Goal: Transaction & Acquisition: Purchase product/service

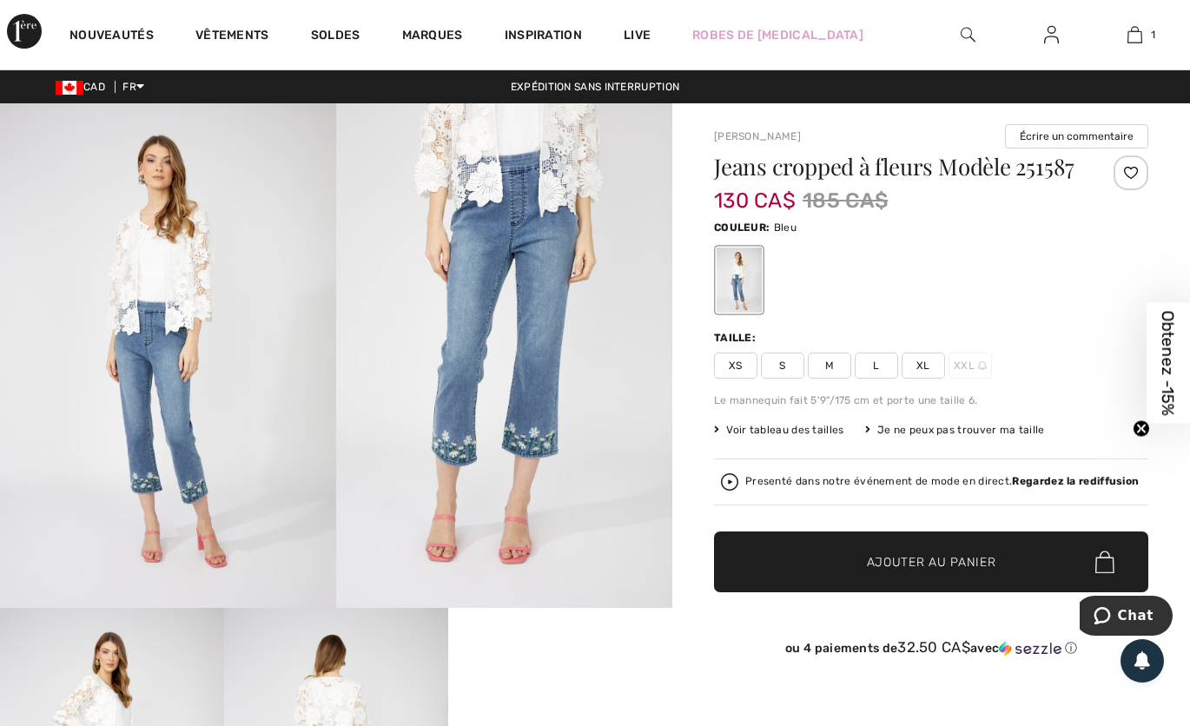
click at [590, 664] on video "Your browser does not support the video tag." at bounding box center [560, 664] width 224 height 112
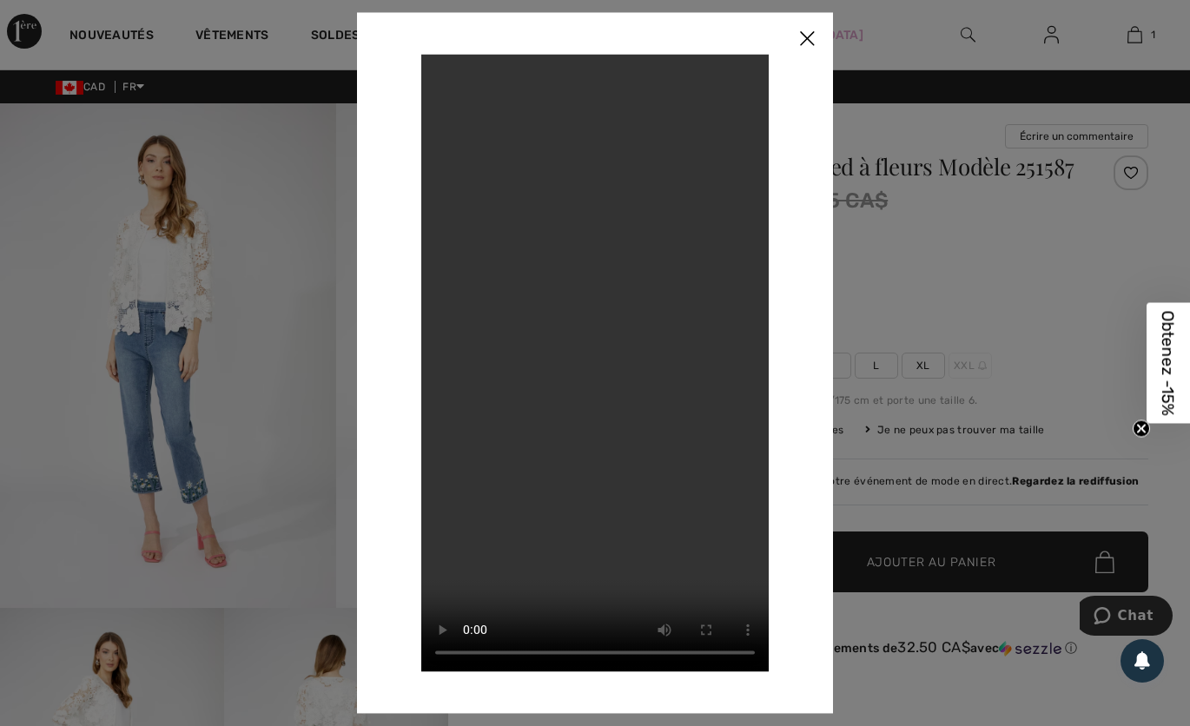
click at [966, 314] on div at bounding box center [595, 363] width 1190 height 726
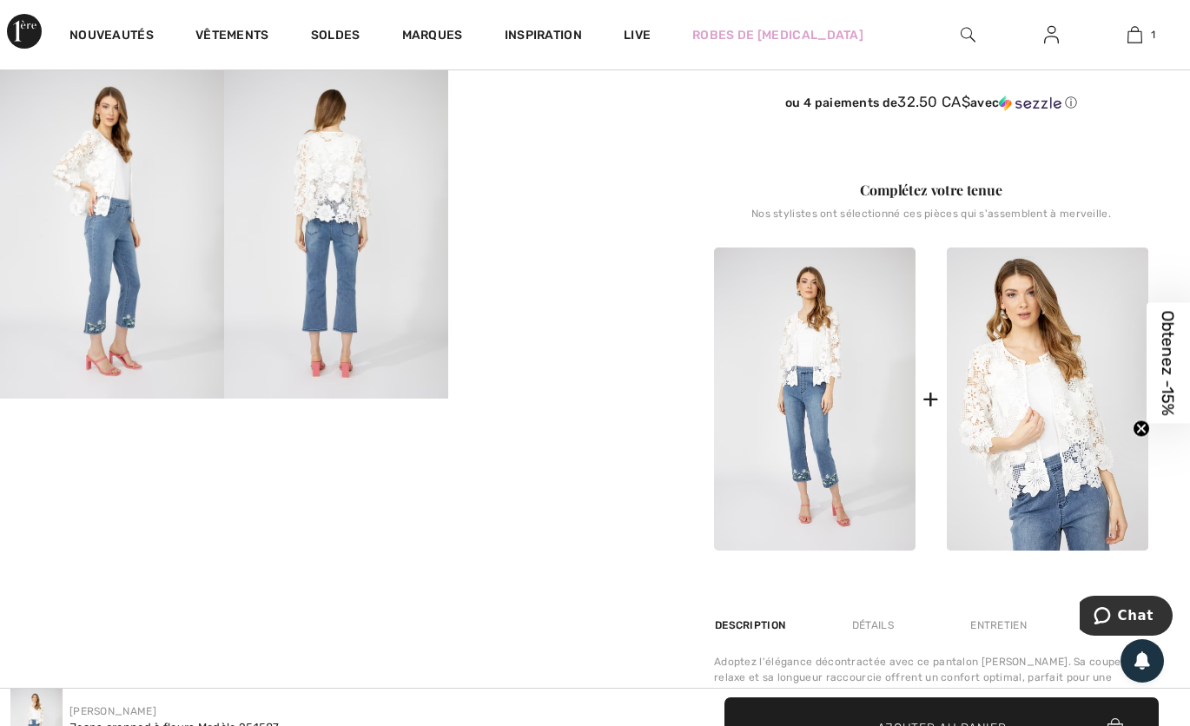
scroll to position [546, 0]
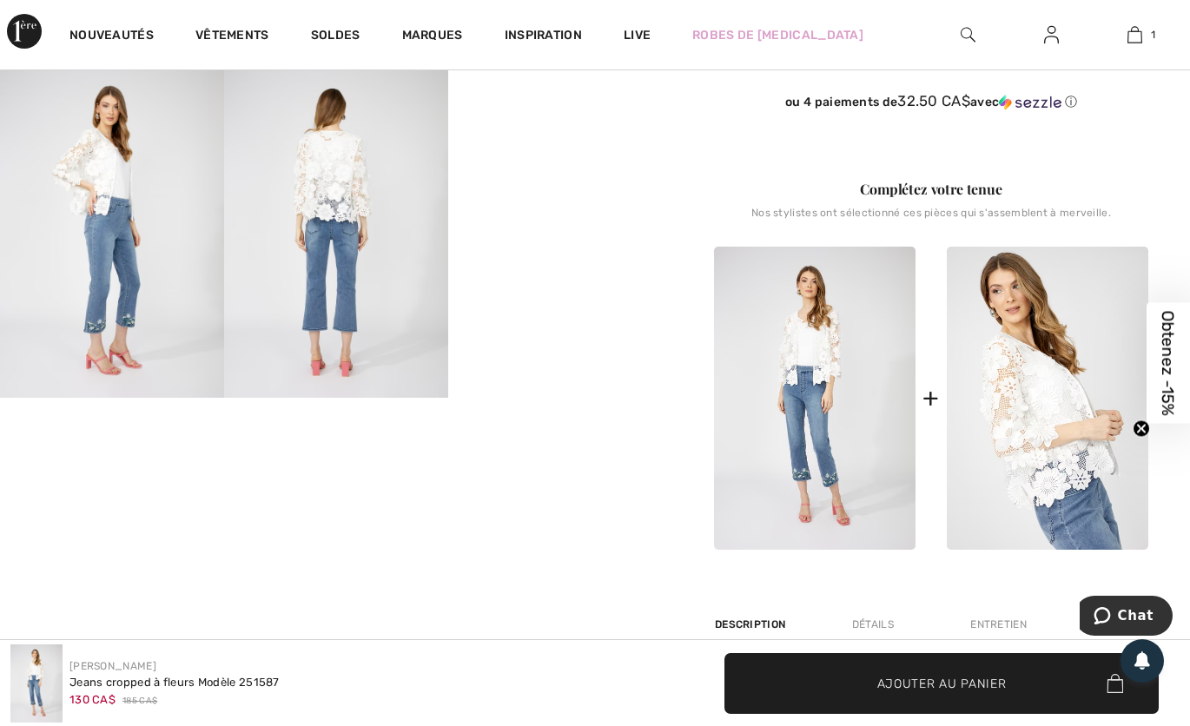
click at [1047, 393] on img at bounding box center [1047, 398] width 201 height 303
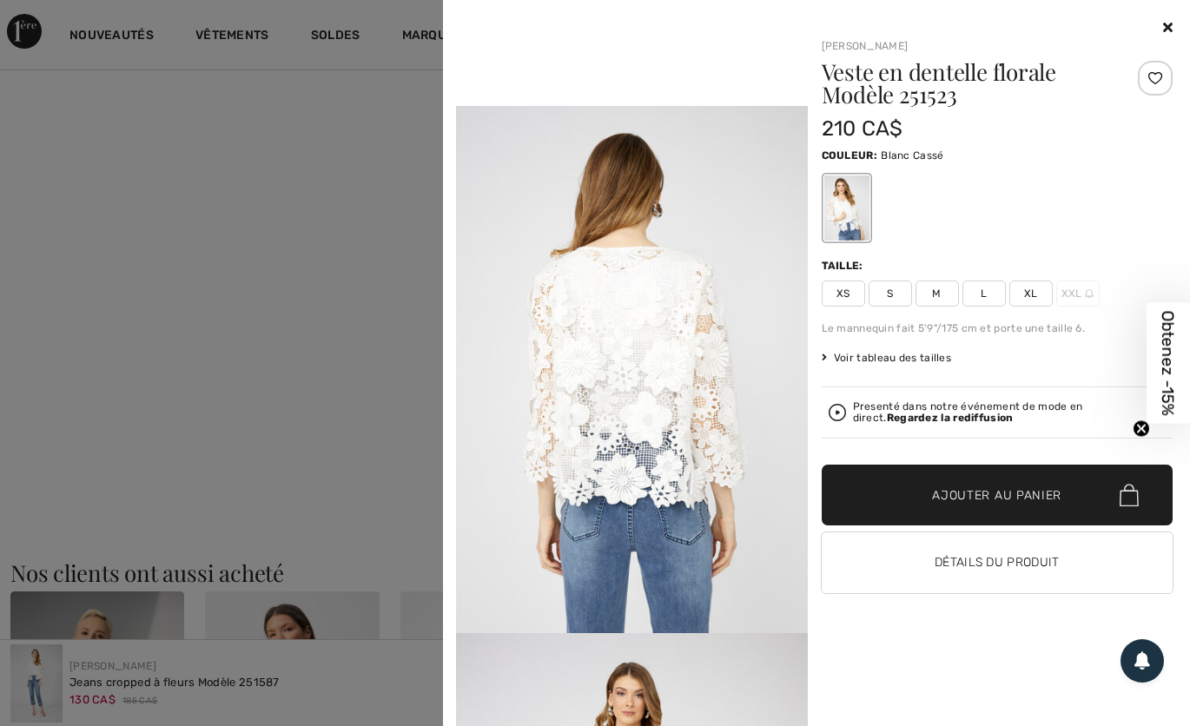
scroll to position [1076, 0]
click at [1029, 560] on button "Détails du produit" at bounding box center [998, 562] width 352 height 61
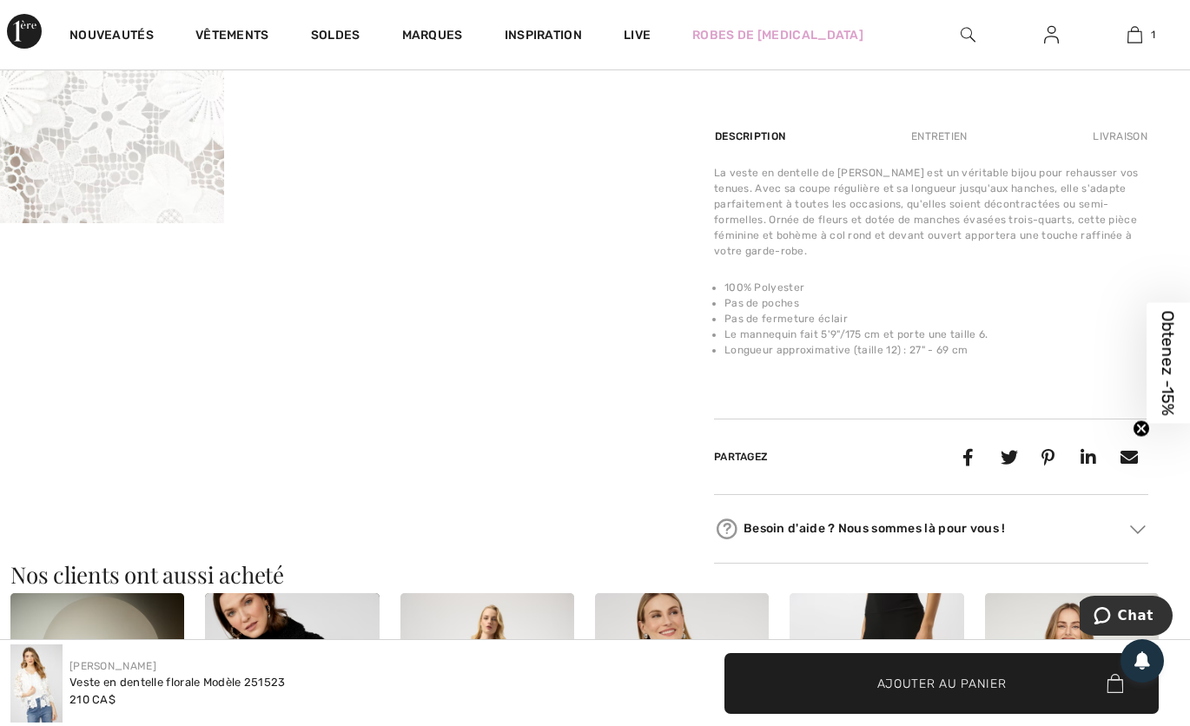
scroll to position [1055, 0]
click at [952, 137] on div "Entretien" at bounding box center [939, 137] width 86 height 31
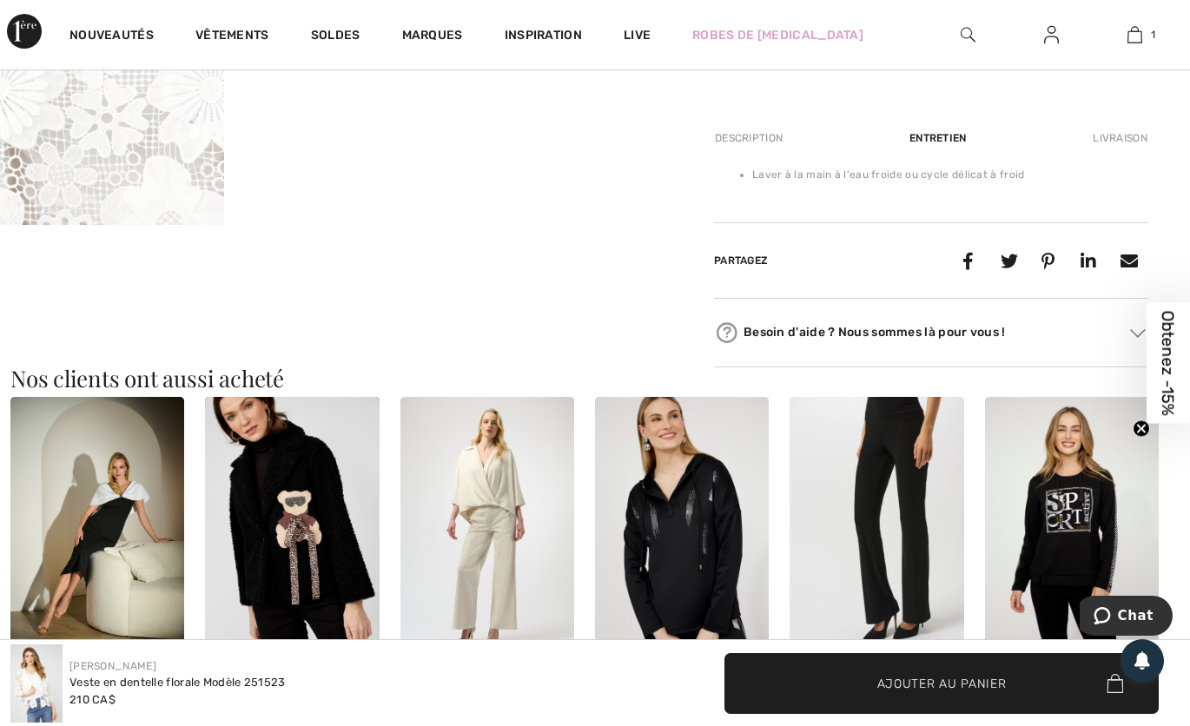
click at [770, 139] on div "Description" at bounding box center [750, 137] width 73 height 31
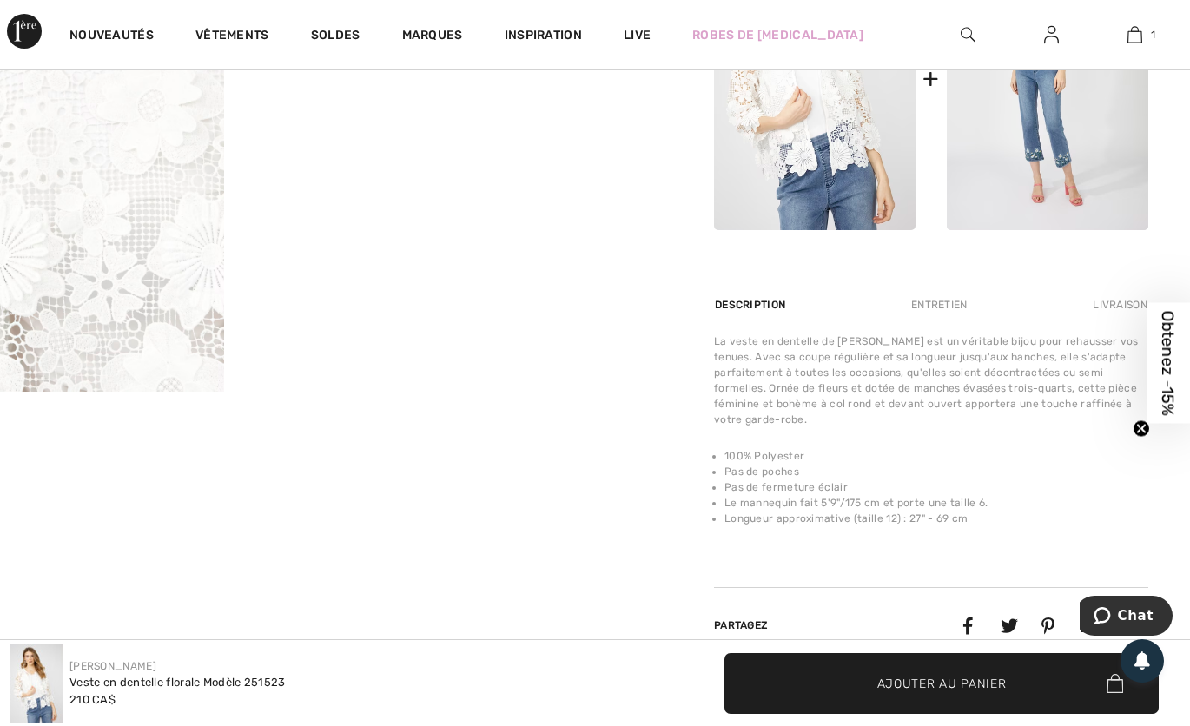
scroll to position [889, 0]
click at [1012, 691] on span "✔ Ajouté au panier Ajouter au panier" at bounding box center [941, 683] width 434 height 61
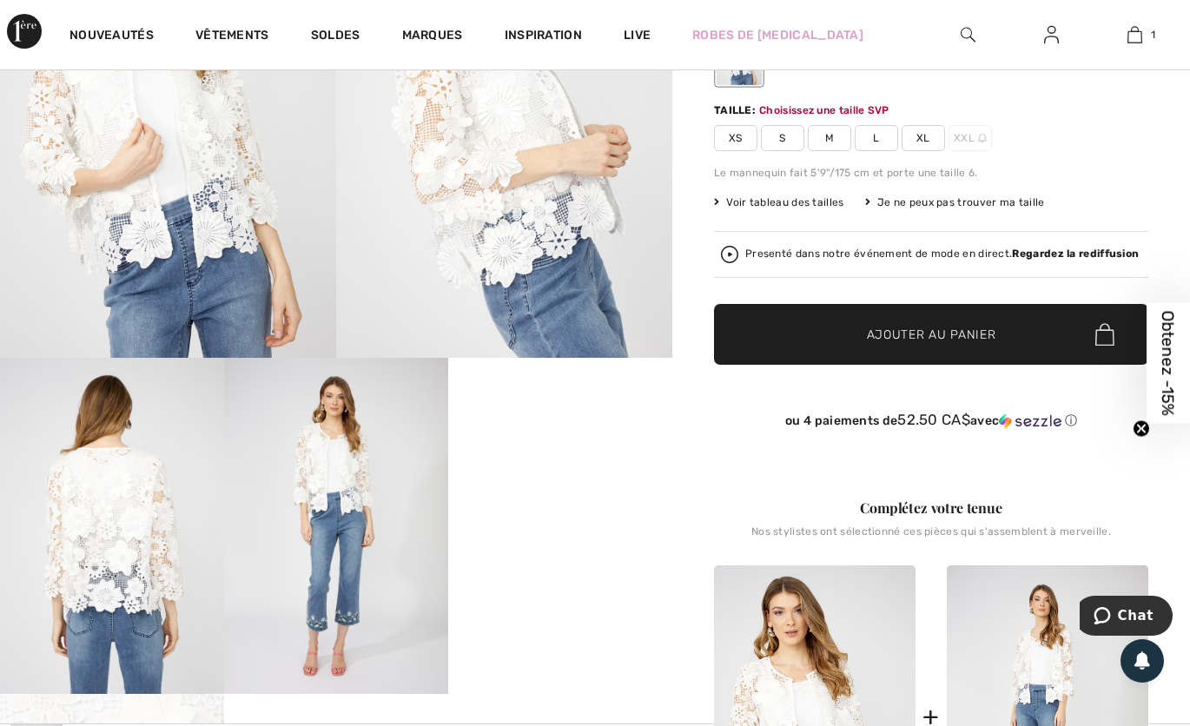
scroll to position [214, 0]
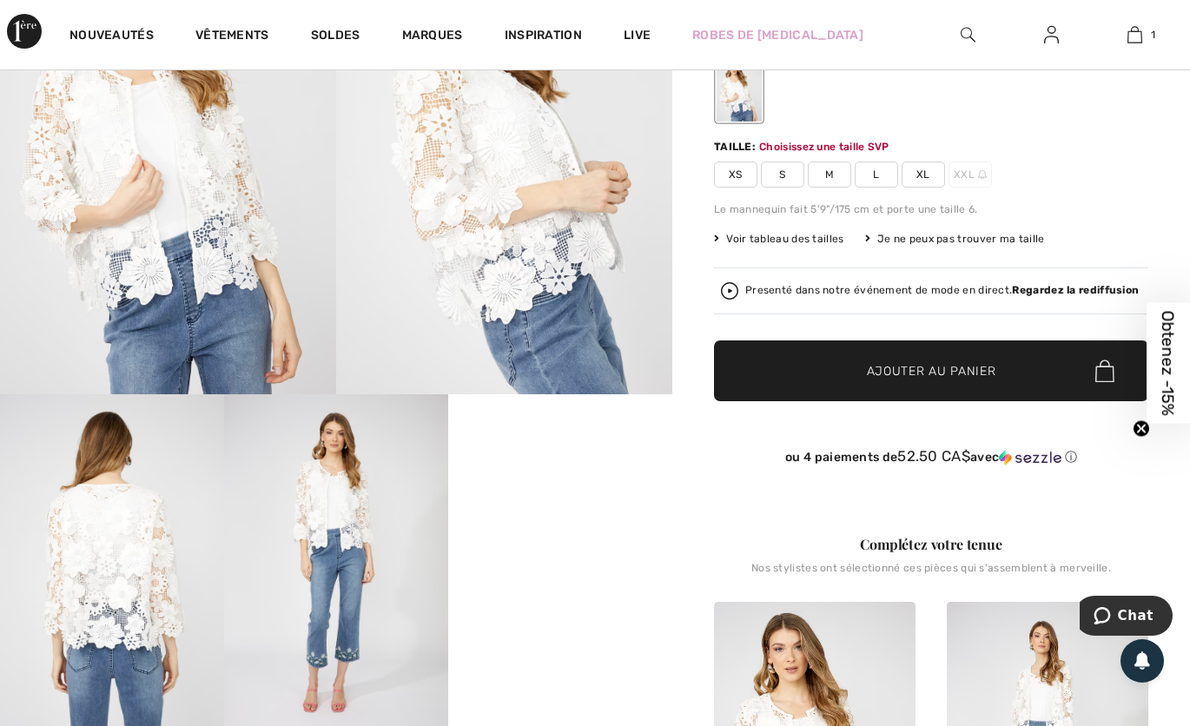
click at [881, 187] on span "L" at bounding box center [876, 175] width 43 height 26
click at [996, 380] on span "✔ Ajouté au panier Ajouter au panier" at bounding box center [931, 370] width 434 height 61
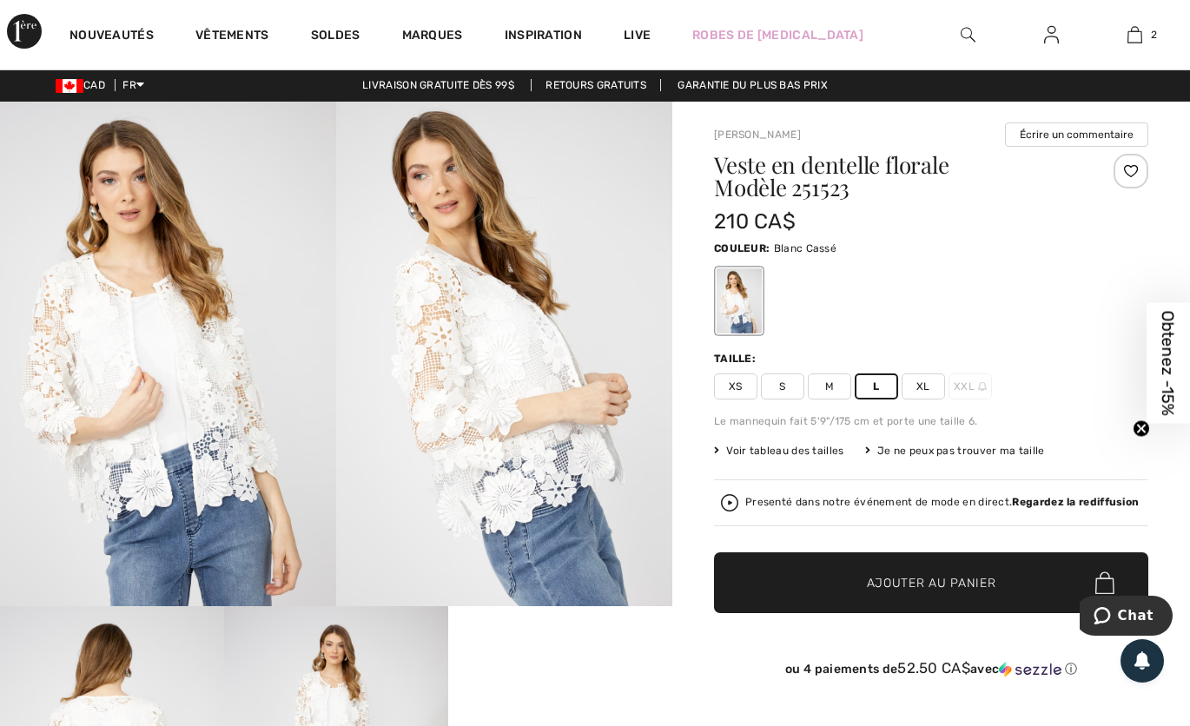
scroll to position [0, 0]
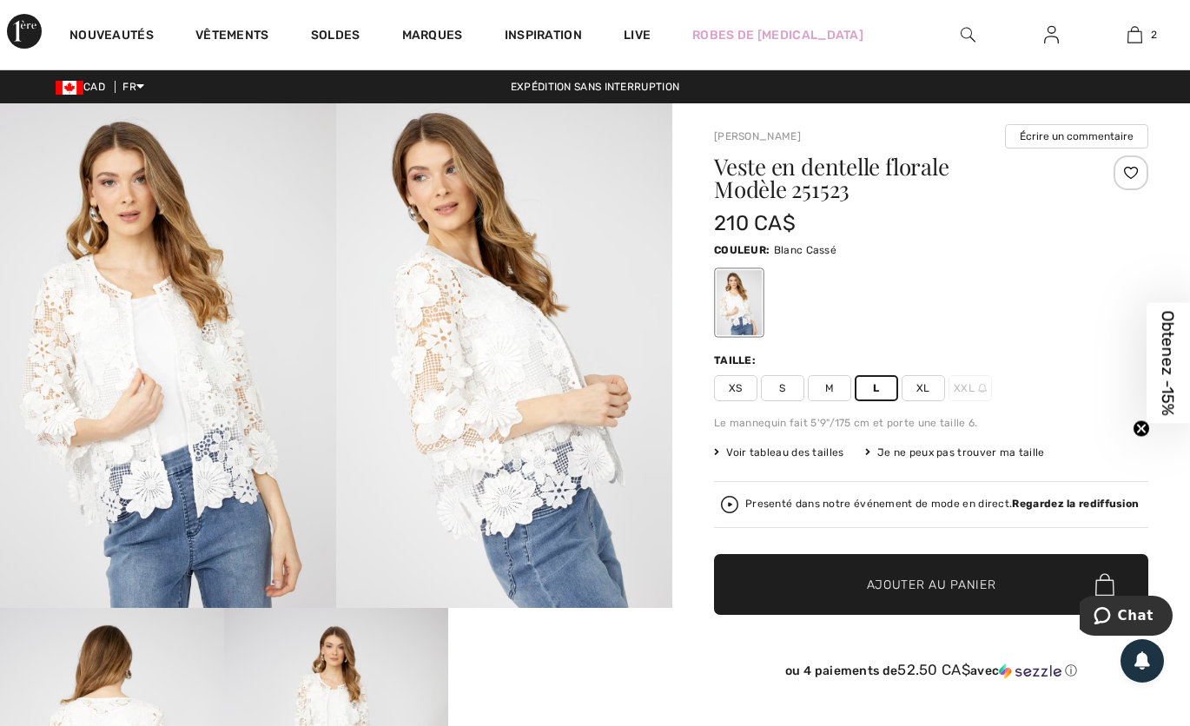
click at [1179, 367] on span "Obtenez -15%" at bounding box center [1167, 363] width 43 height 121
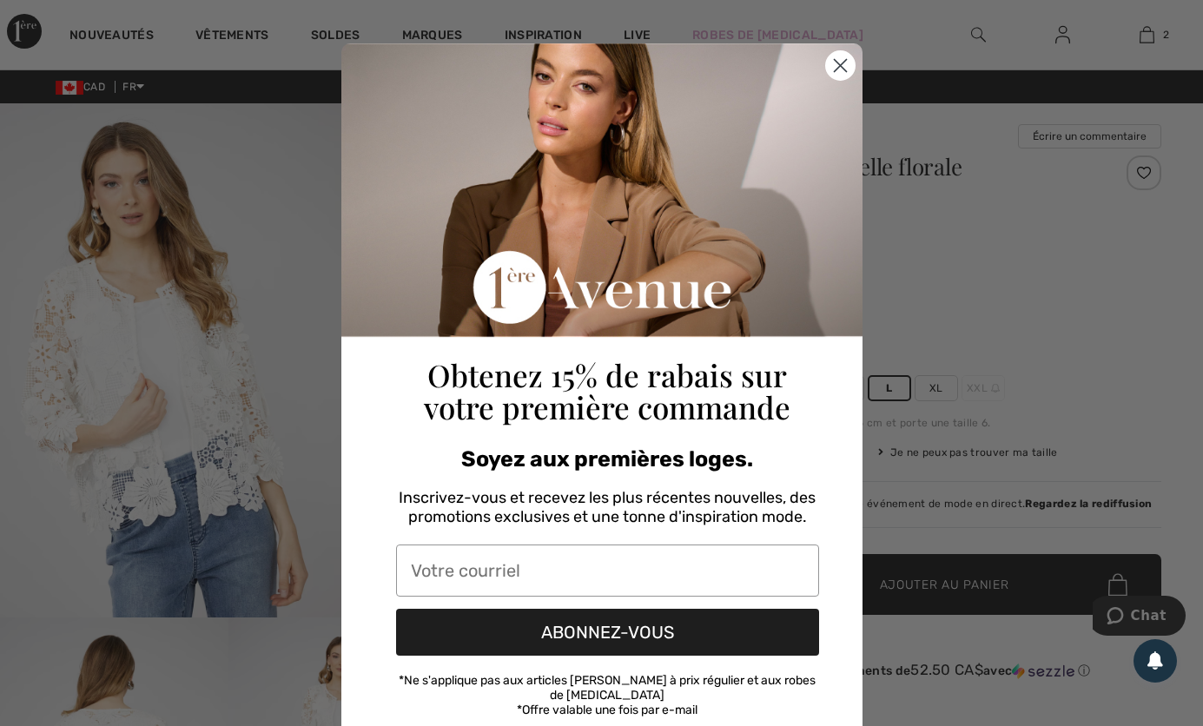
click at [829, 75] on circle "Close dialog" at bounding box center [839, 65] width 29 height 29
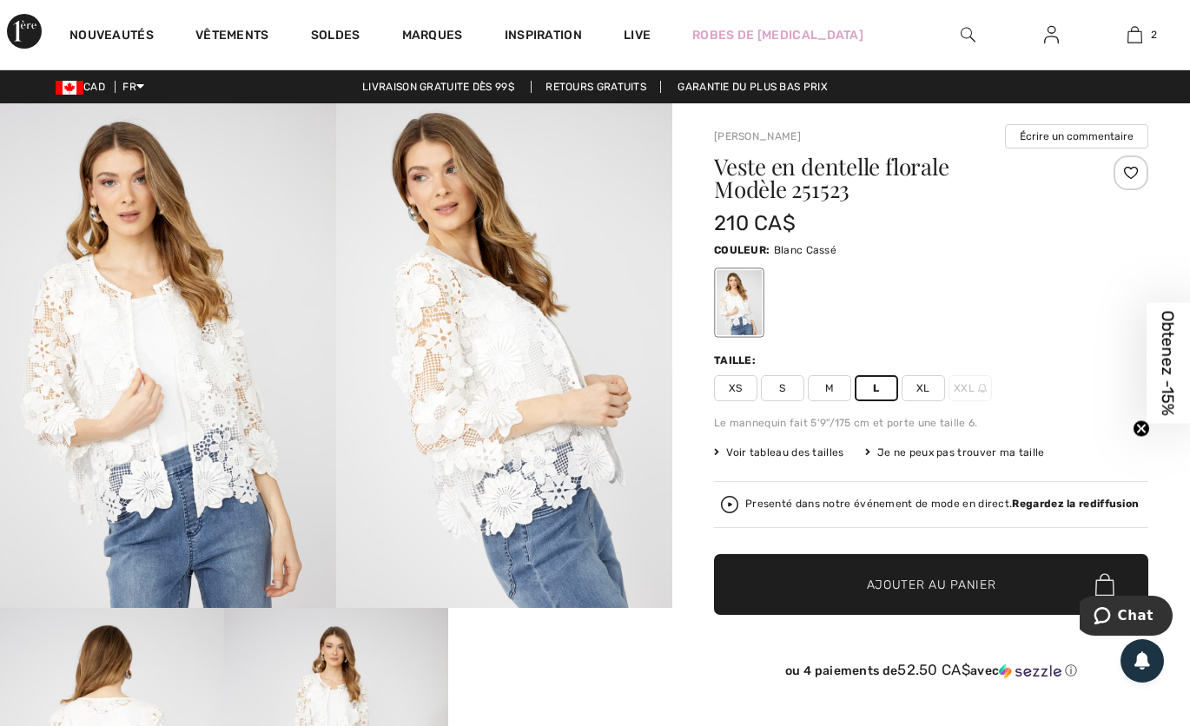
click at [1100, 361] on div "Taille:" at bounding box center [931, 361] width 434 height 16
click at [1138, 36] on img at bounding box center [1134, 34] width 15 height 21
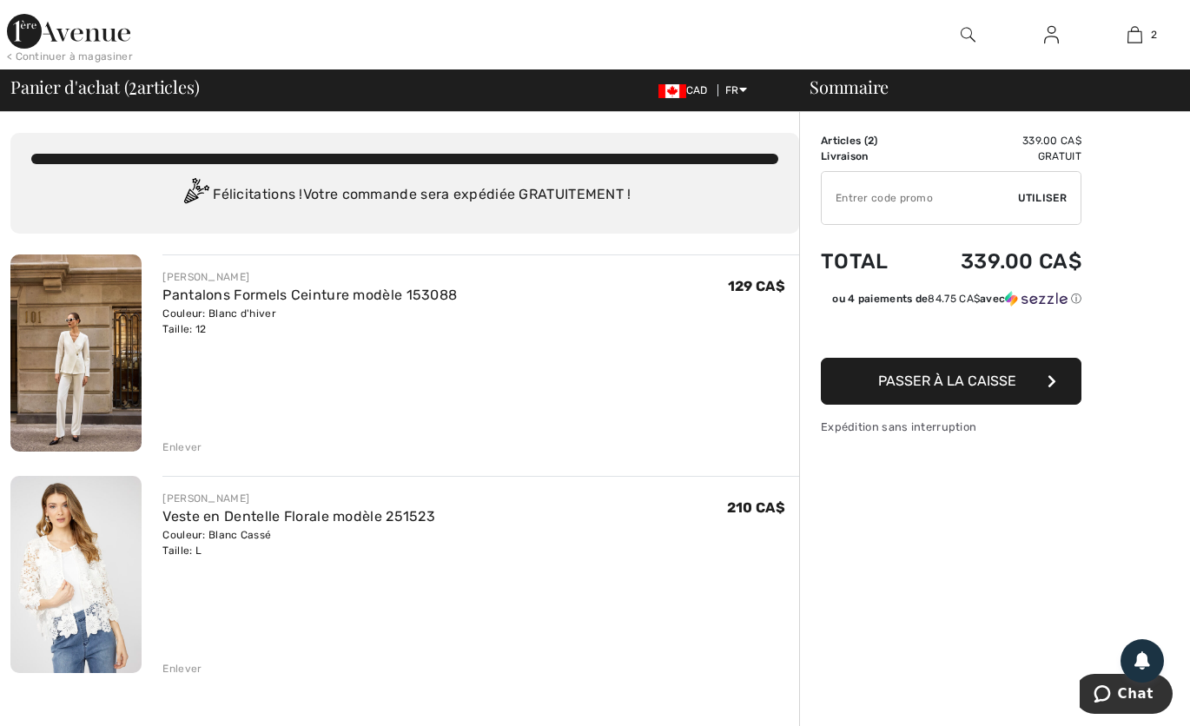
click at [176, 439] on div "Enlever" at bounding box center [181, 447] width 39 height 16
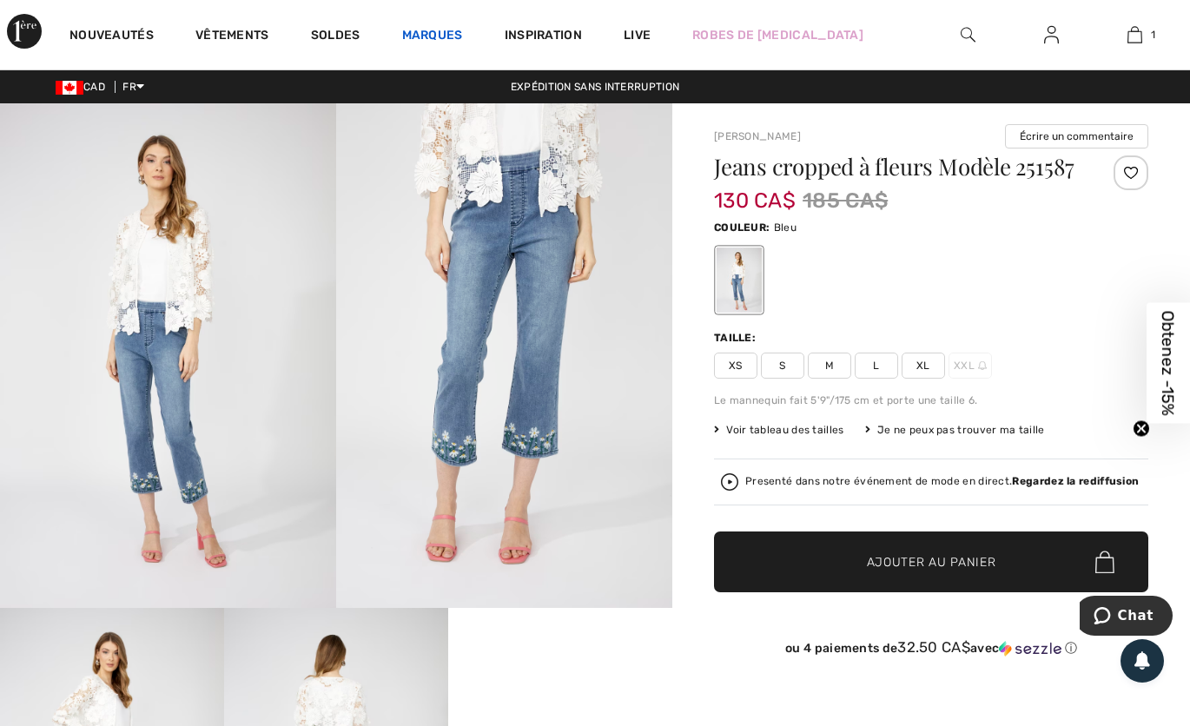
click at [430, 31] on link "Marques" at bounding box center [432, 37] width 61 height 18
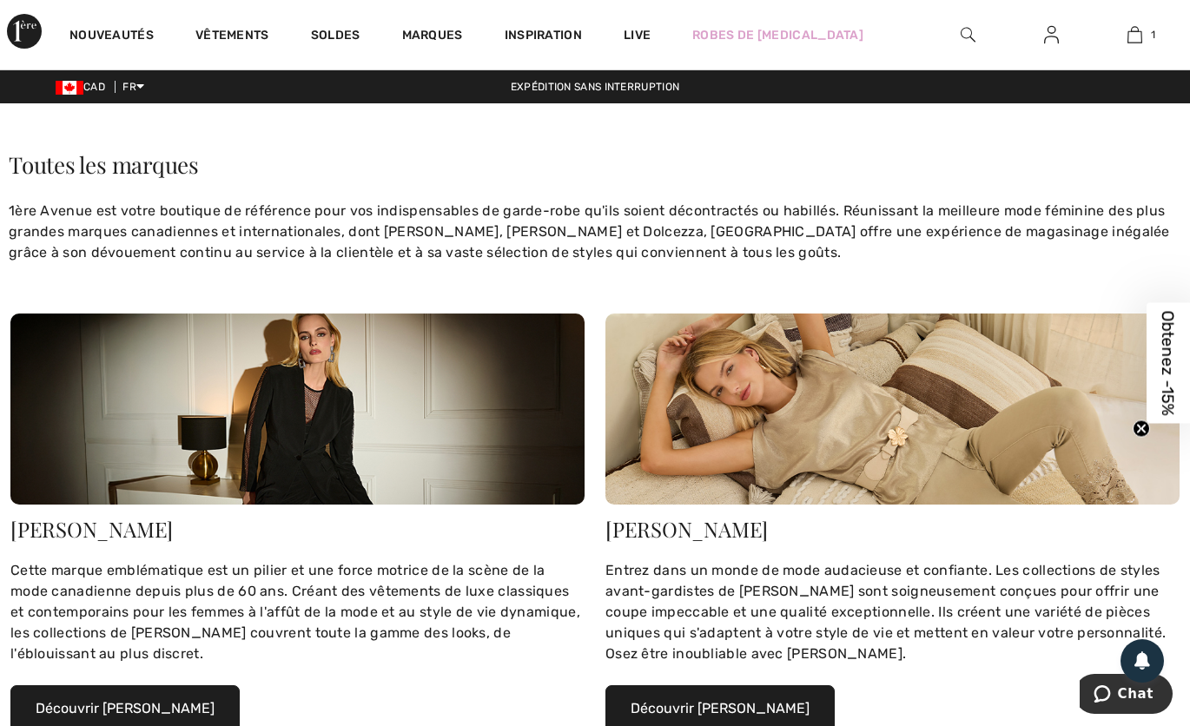
click at [115, 530] on div "[PERSON_NAME]" at bounding box center [297, 529] width 574 height 21
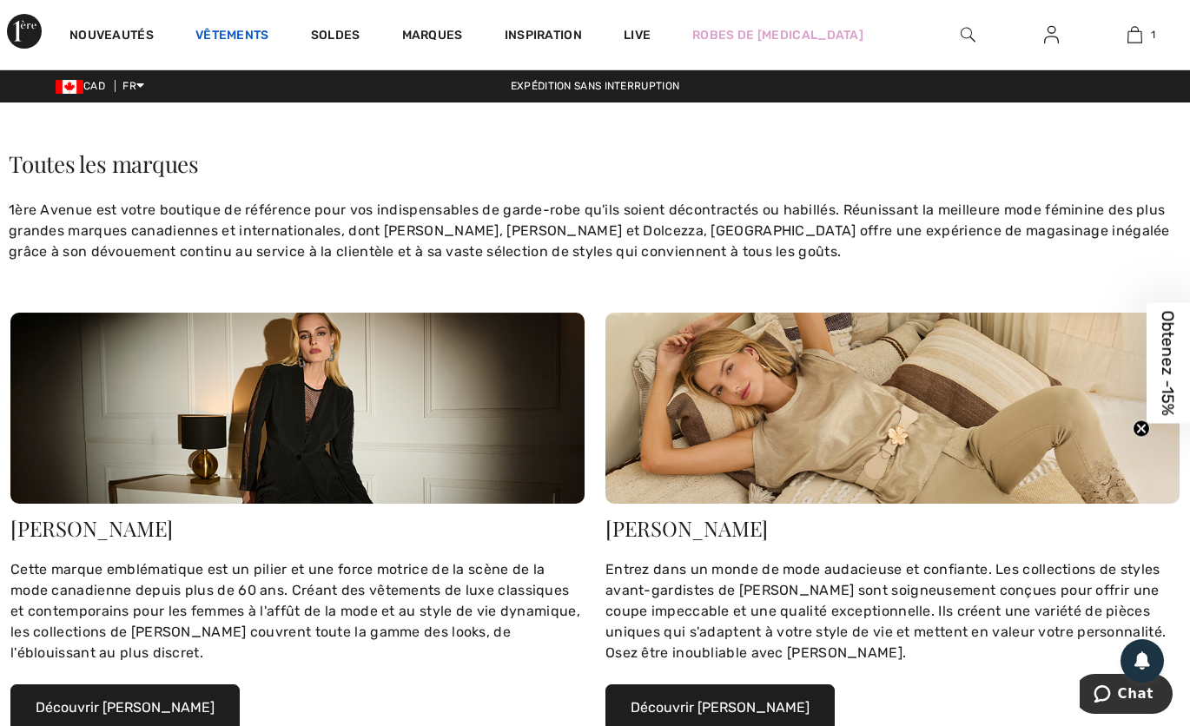
click at [242, 39] on link "Vêtements" at bounding box center [232, 37] width 74 height 18
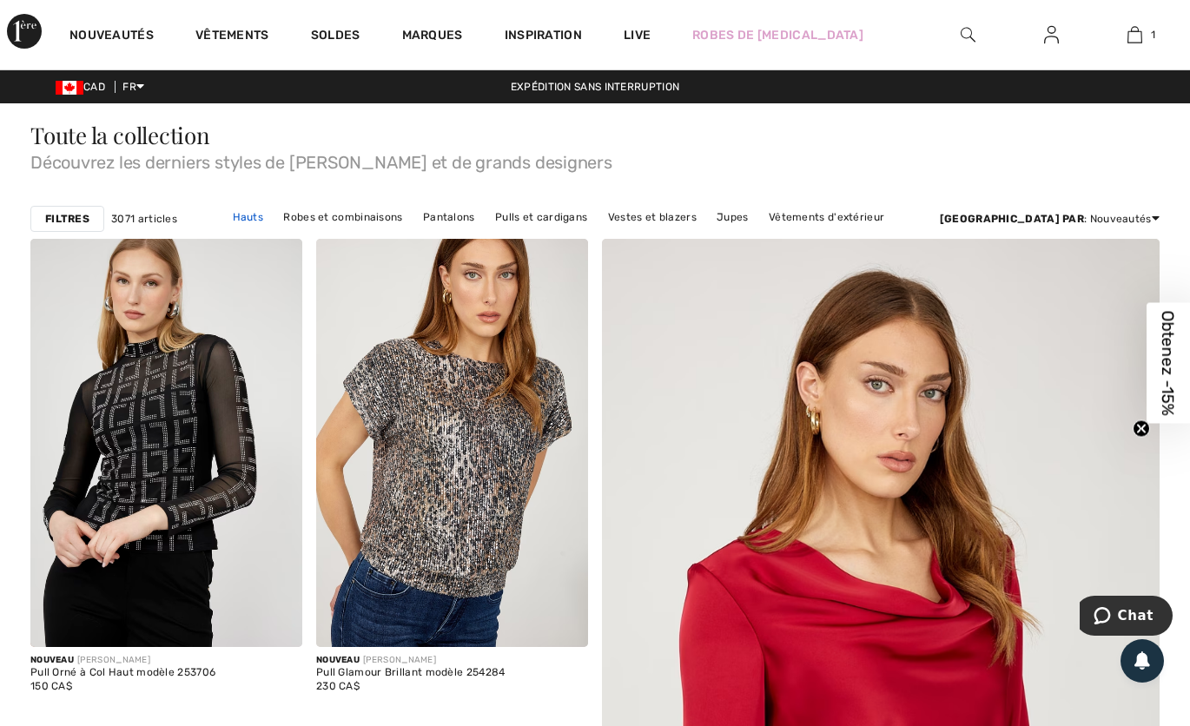
click at [273, 216] on link "Hauts" at bounding box center [248, 217] width 49 height 23
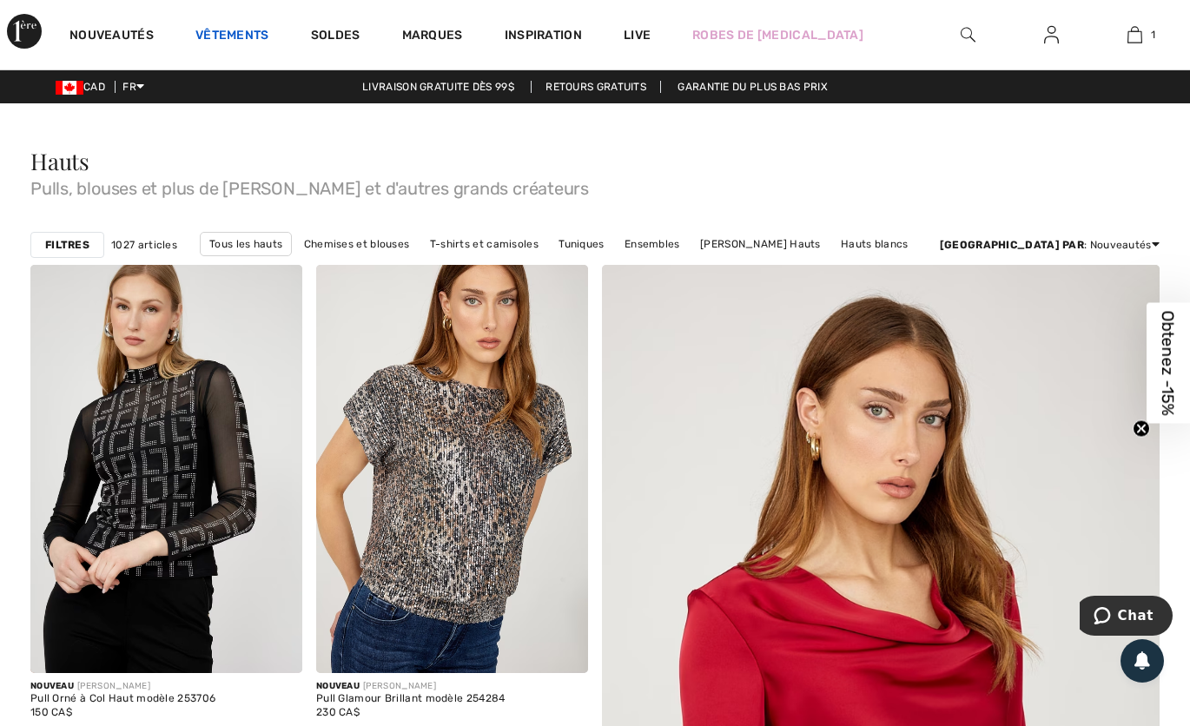
click at [234, 43] on link "Vêtements" at bounding box center [232, 37] width 74 height 18
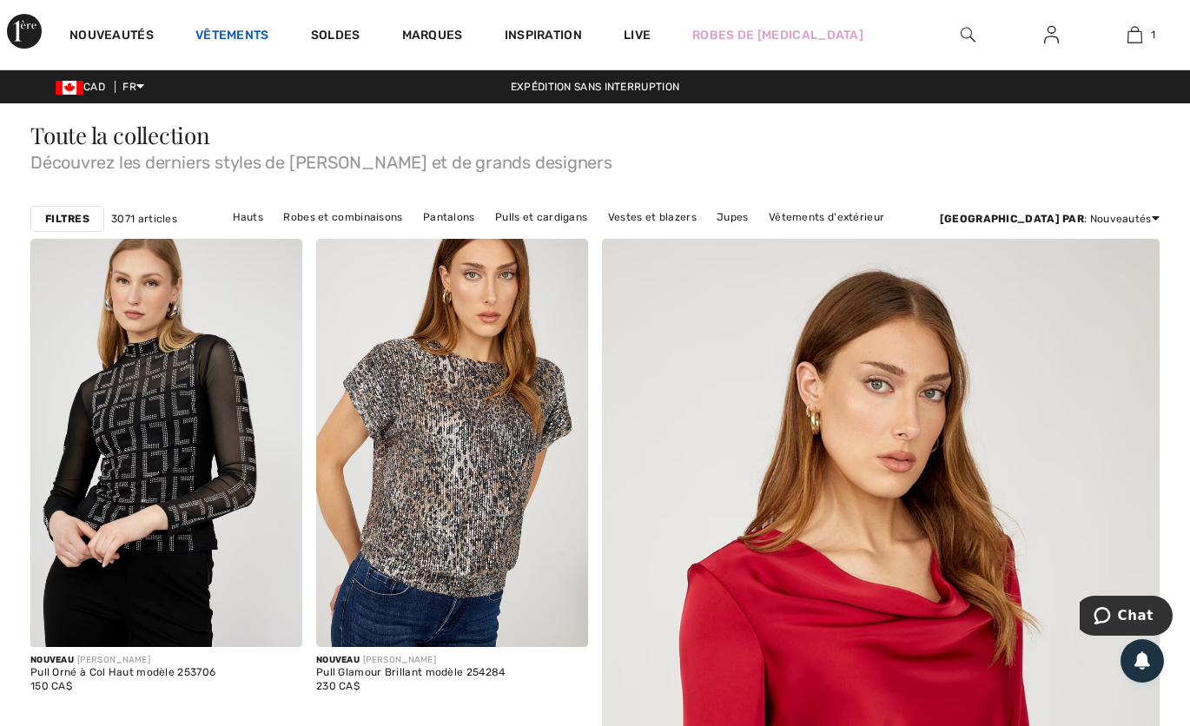
click at [227, 34] on link "Vêtements" at bounding box center [232, 37] width 74 height 18
click at [226, 44] on link "Vêtements" at bounding box center [232, 37] width 74 height 18
click at [212, 31] on link "Vêtements" at bounding box center [232, 37] width 74 height 18
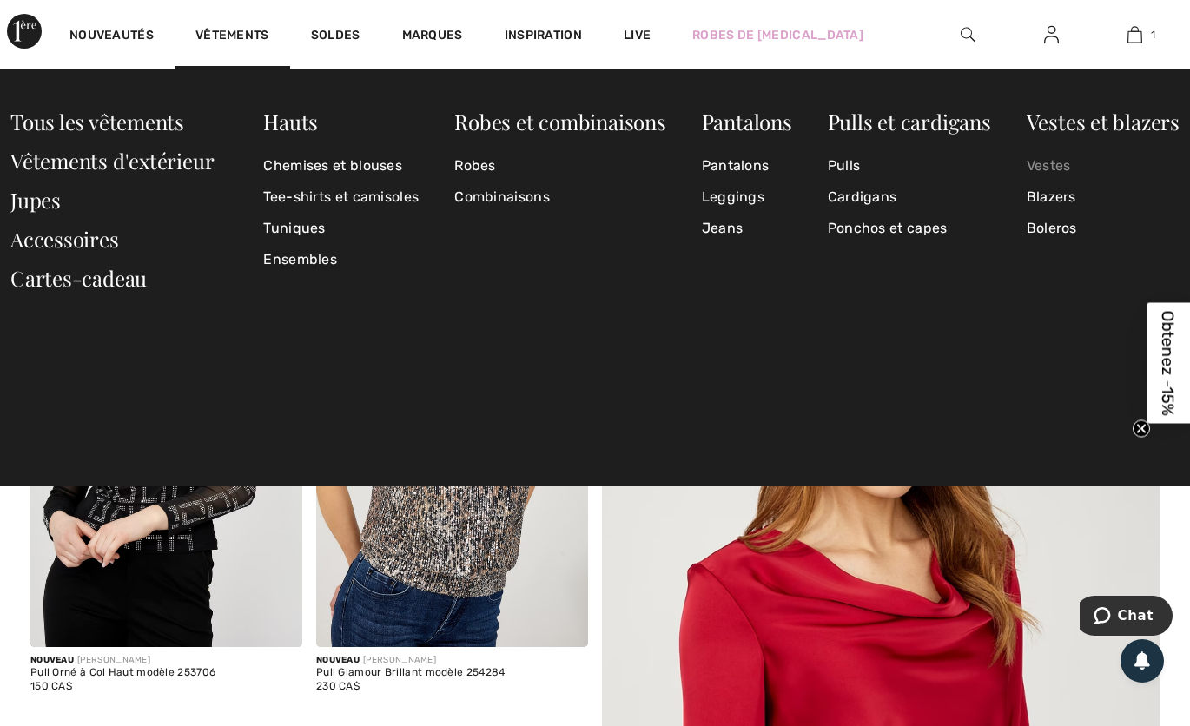
click at [1105, 152] on link "Vestes" at bounding box center [1103, 165] width 153 height 31
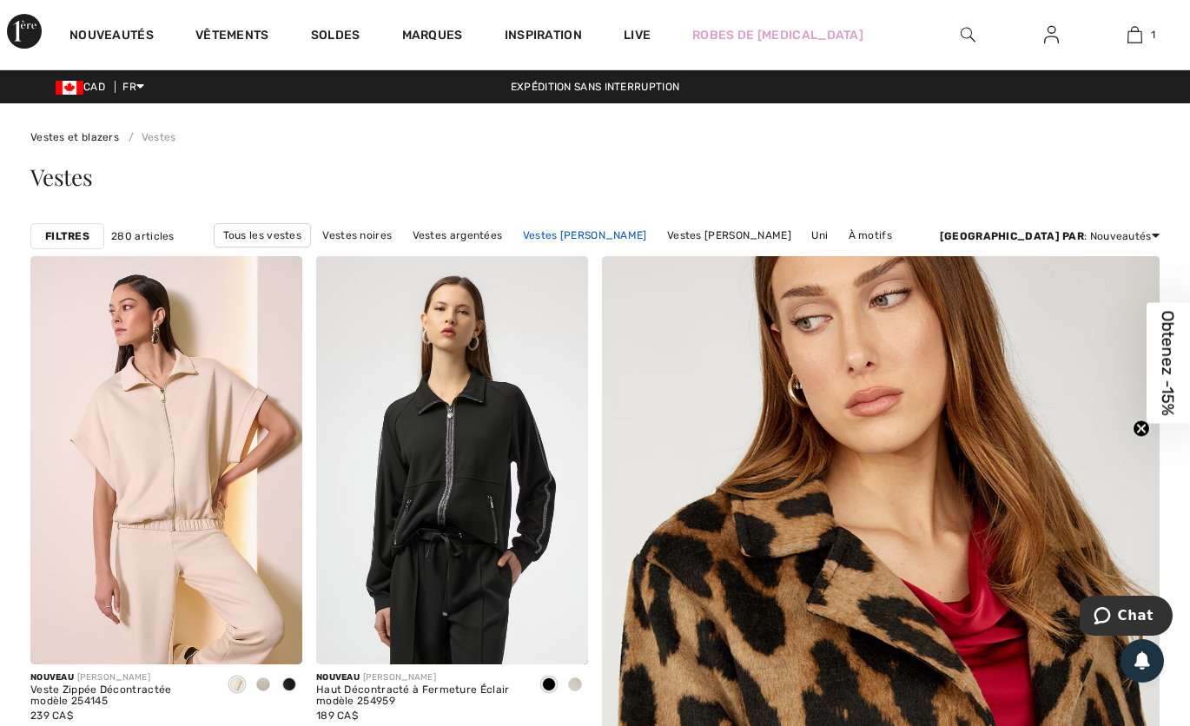
click at [631, 231] on link "Vestes Joseph Ribkoff" at bounding box center [585, 235] width 142 height 23
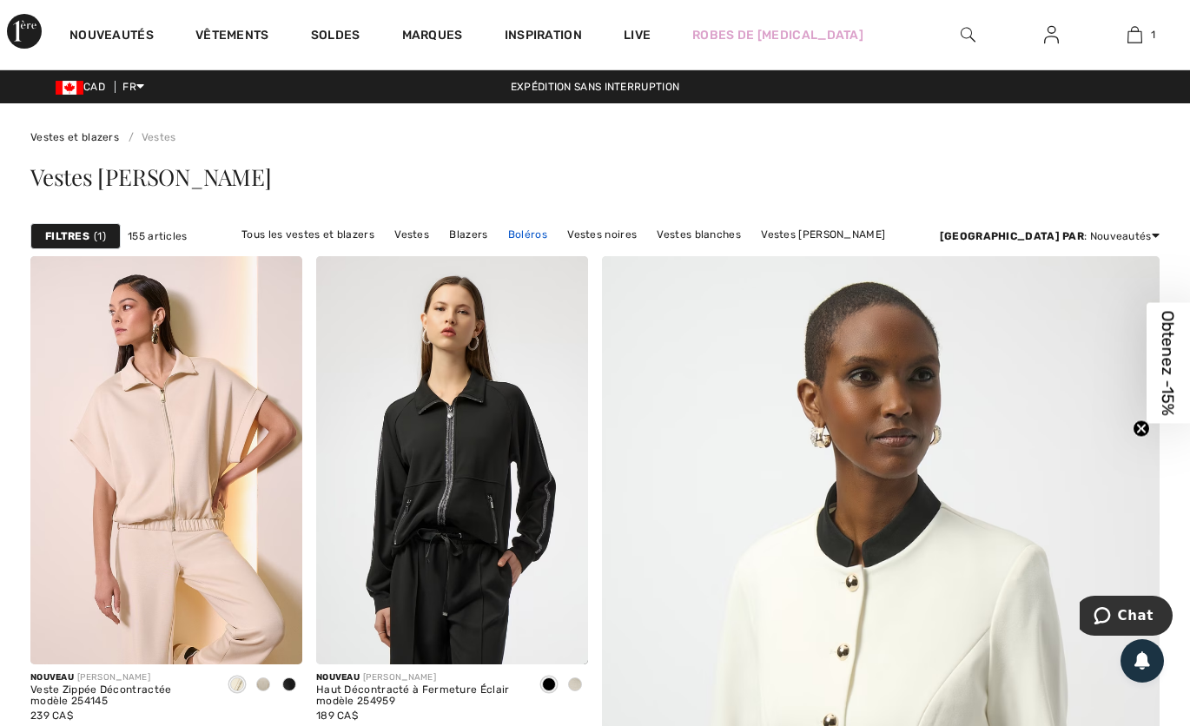
click at [556, 237] on link "Boléros" at bounding box center [527, 234] width 56 height 23
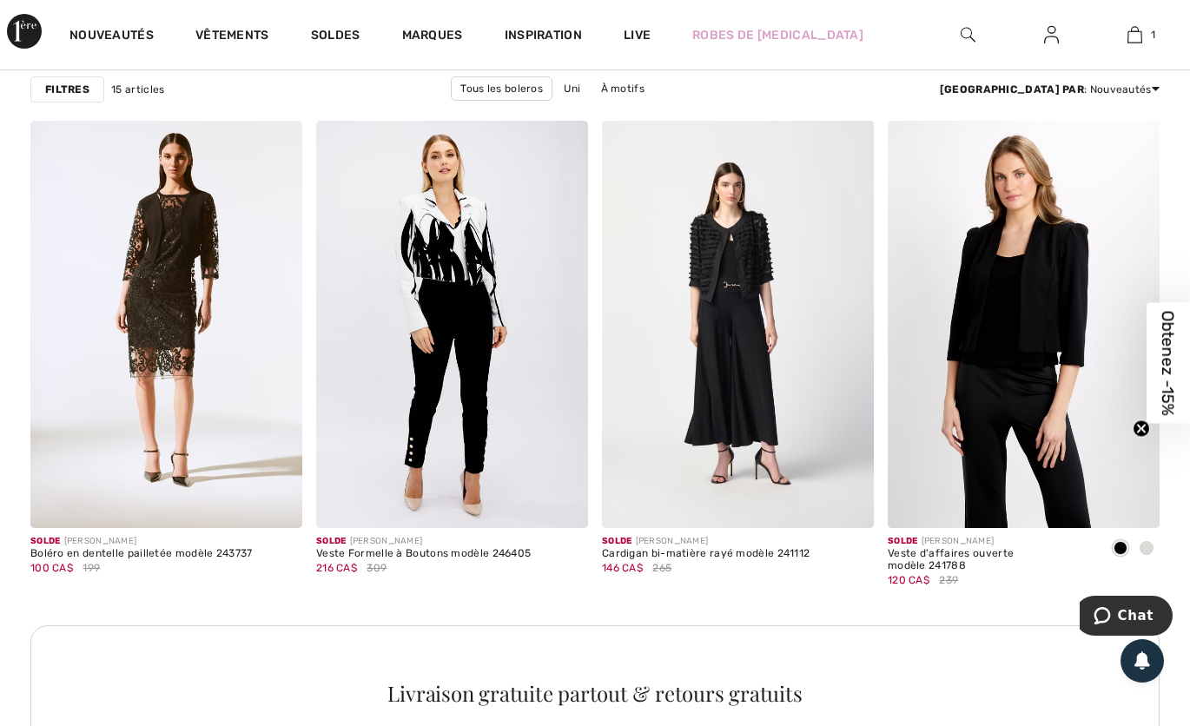
scroll to position [1653, 0]
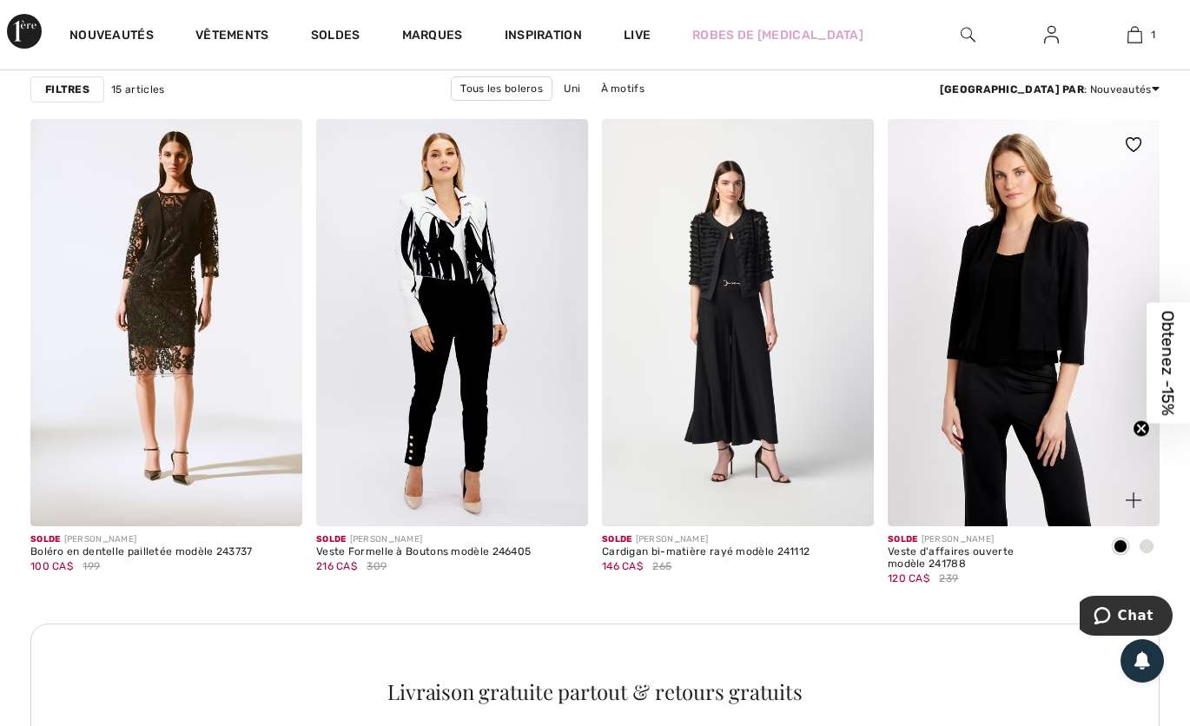
click at [1067, 421] on img at bounding box center [1024, 323] width 272 height 408
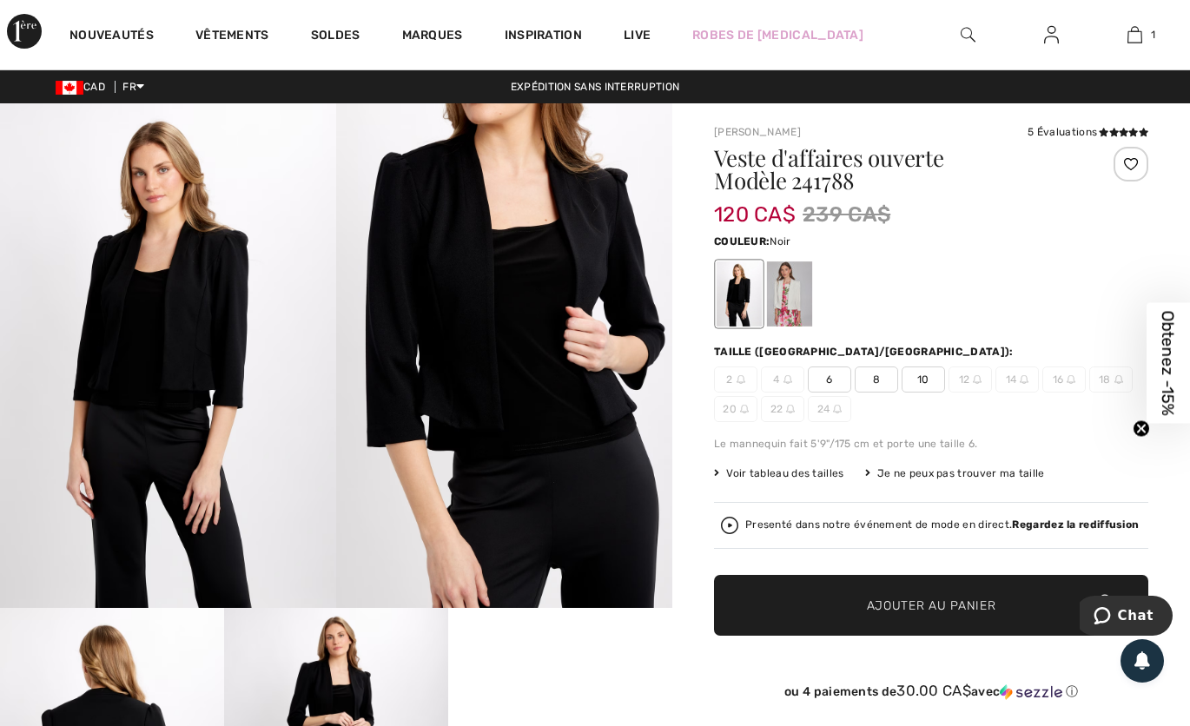
click at [789, 313] on div at bounding box center [789, 293] width 45 height 65
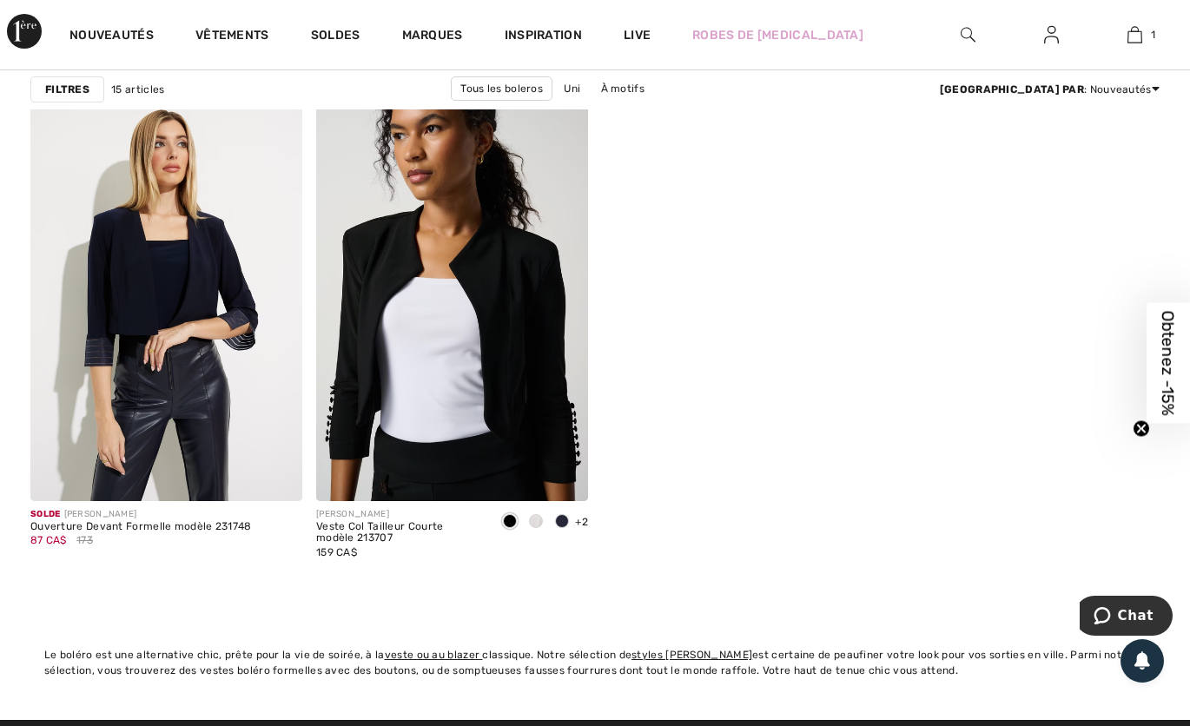
scroll to position [2376, 0]
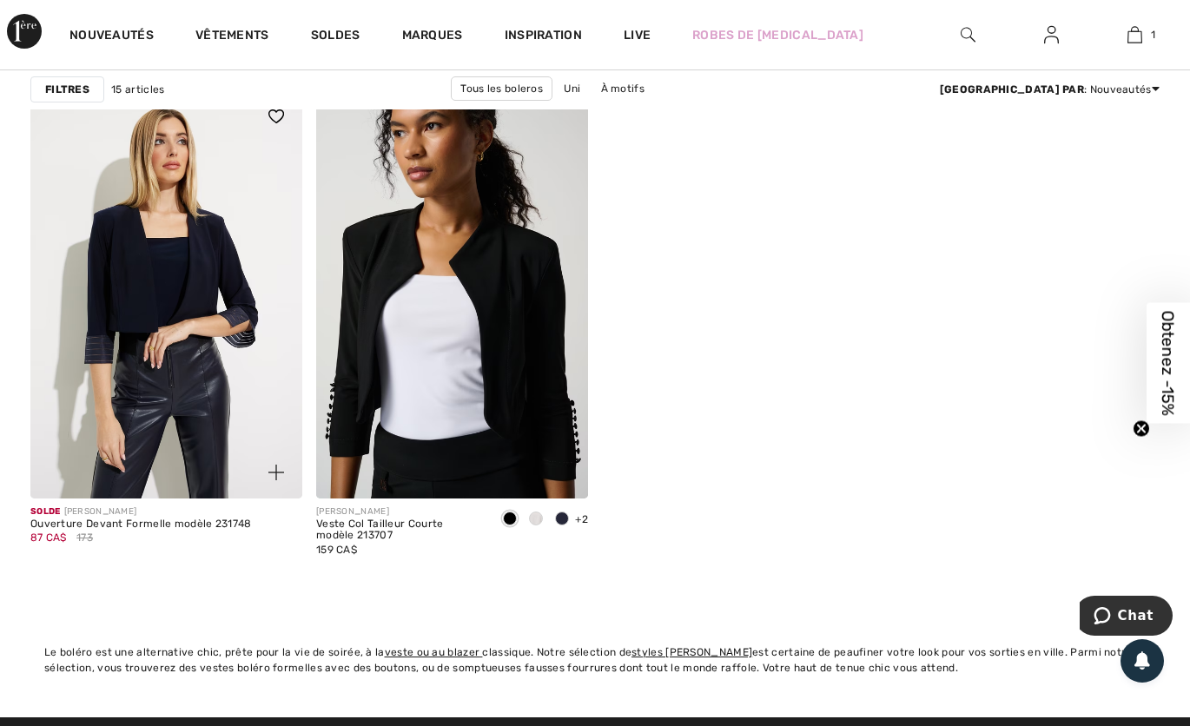
click at [261, 400] on img at bounding box center [166, 294] width 272 height 408
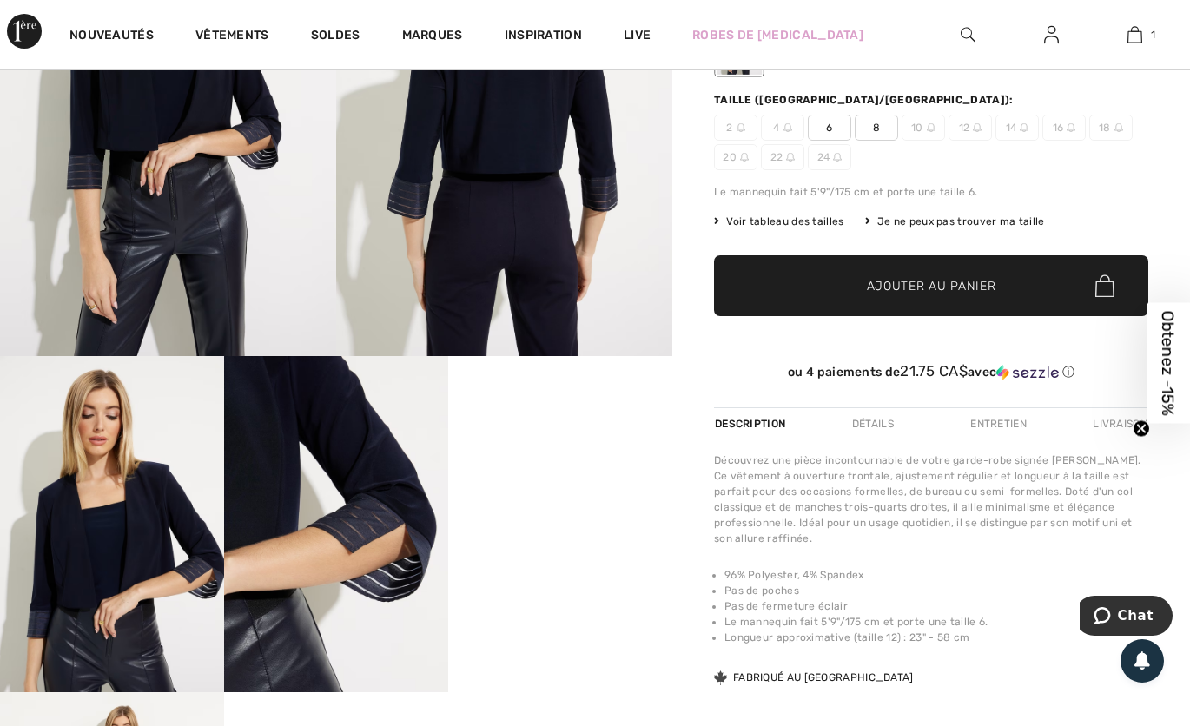
scroll to position [260, 0]
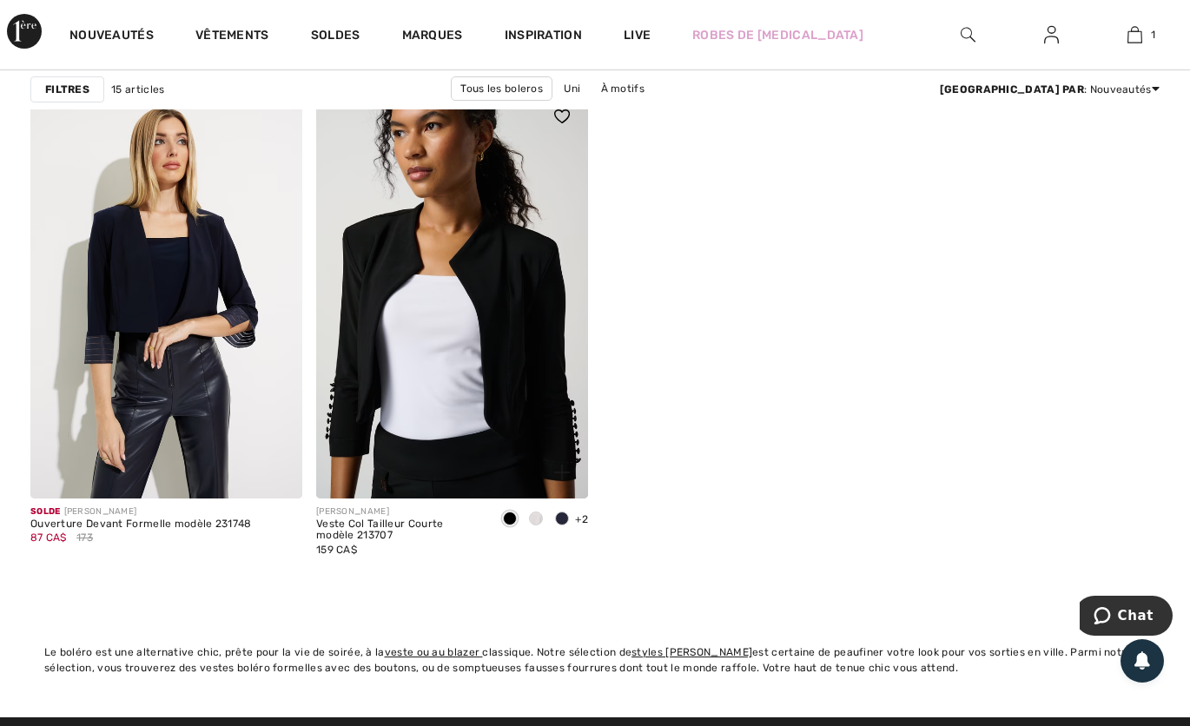
click at [493, 403] on img at bounding box center [452, 294] width 272 height 408
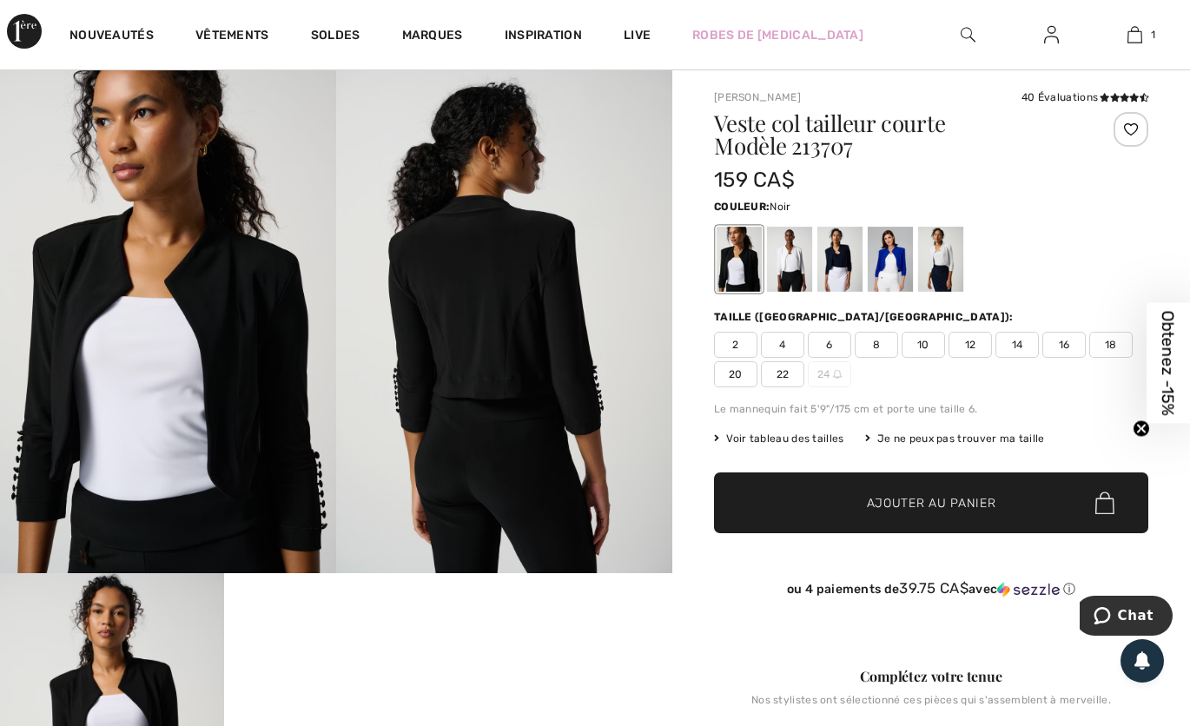
scroll to position [30, 0]
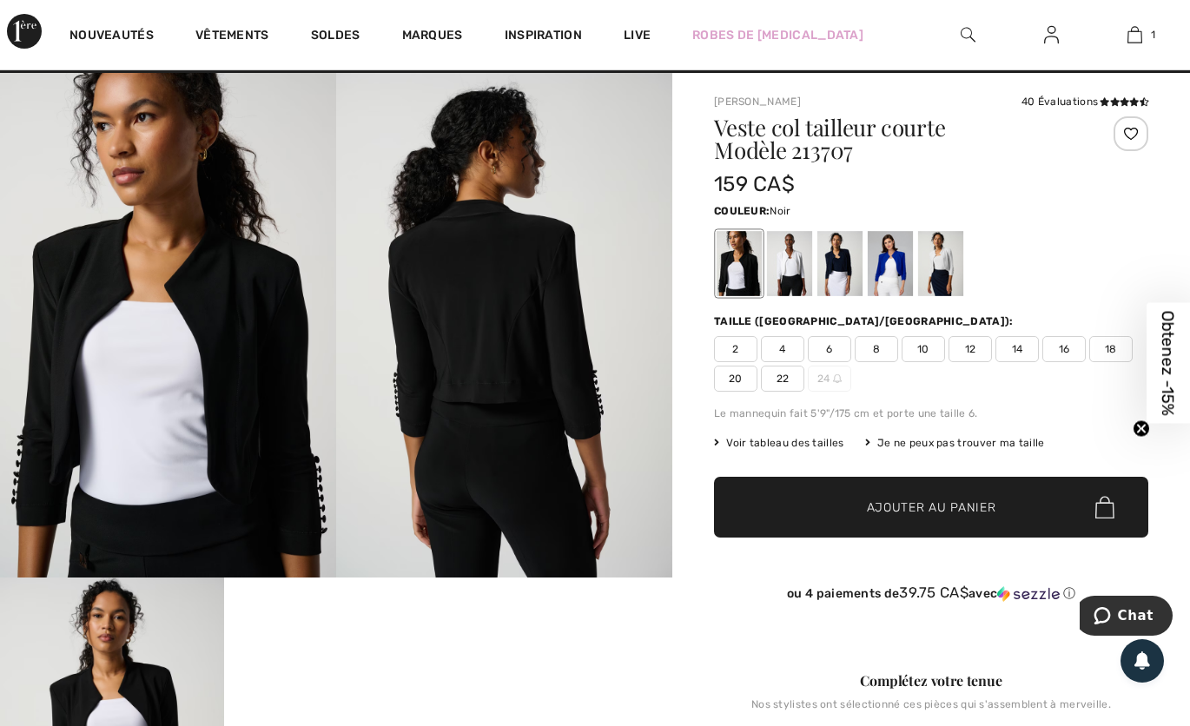
click at [946, 268] on div at bounding box center [940, 263] width 45 height 65
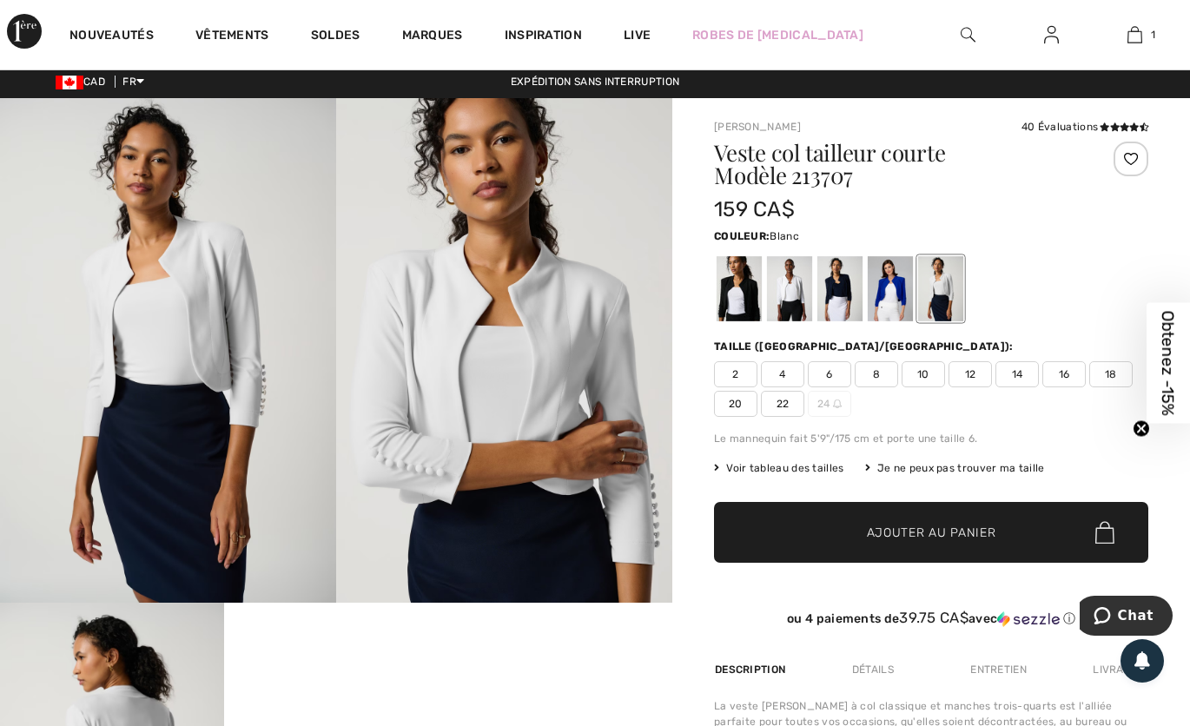
scroll to position [0, 0]
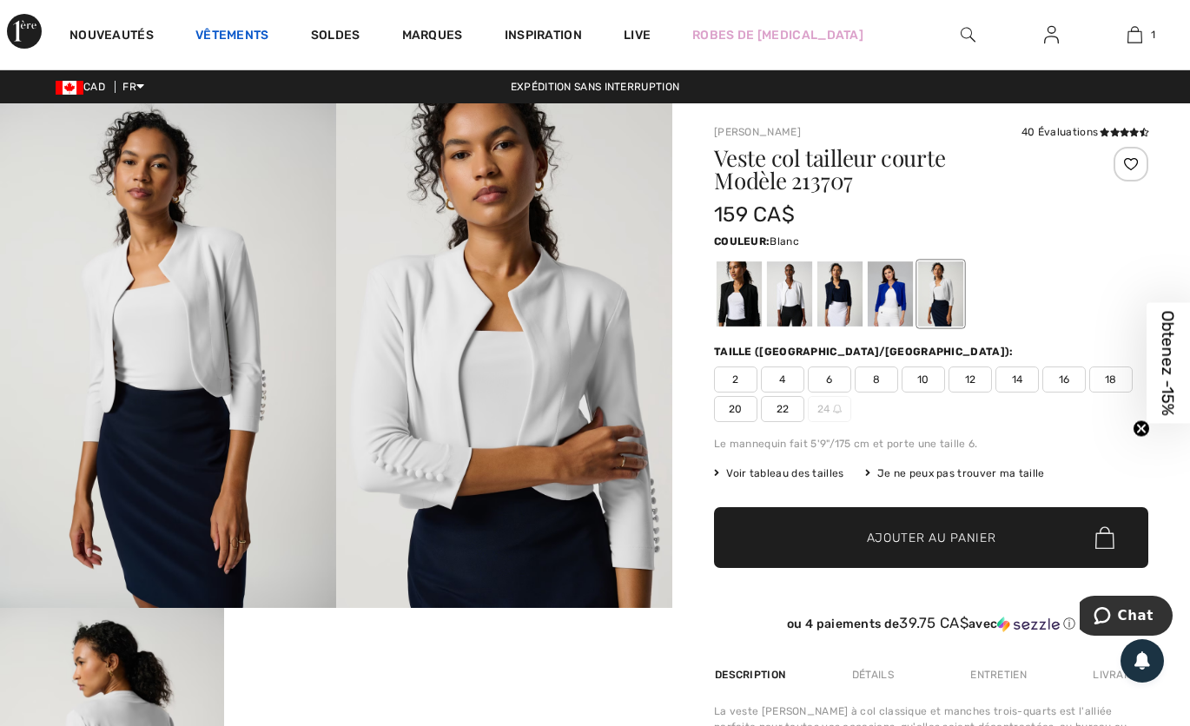
click at [243, 42] on link "Vêtements" at bounding box center [232, 37] width 74 height 18
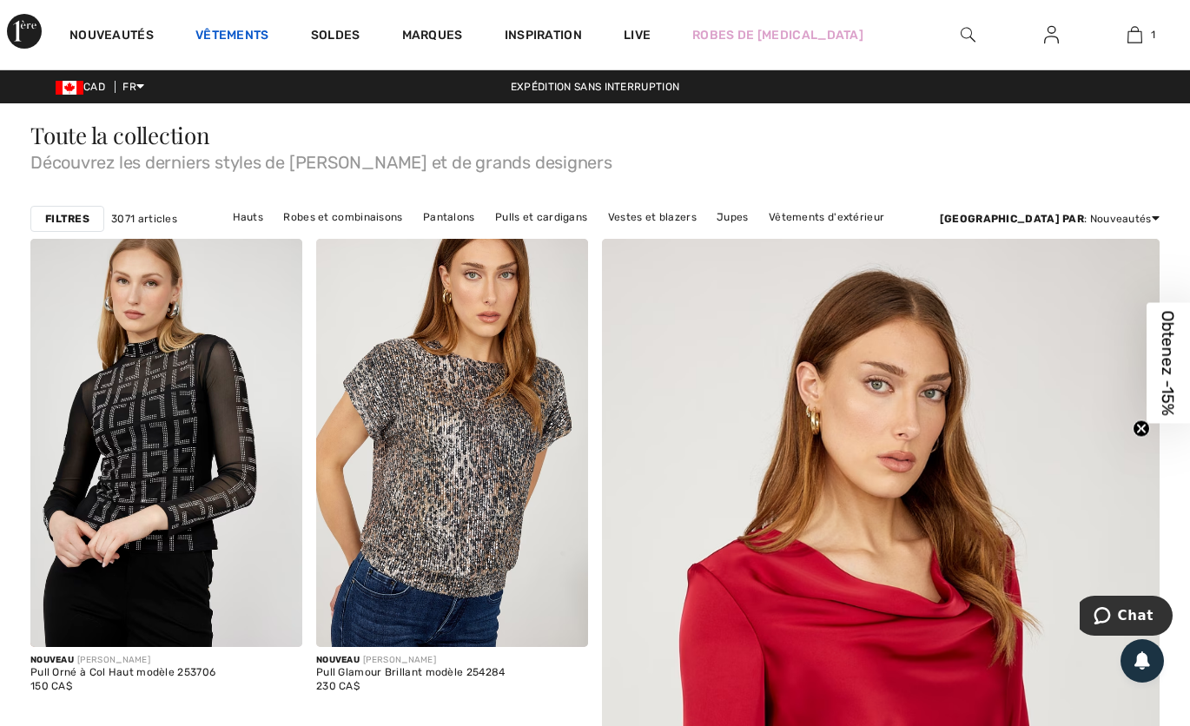
click at [235, 44] on link "Vêtements" at bounding box center [232, 37] width 74 height 18
click at [225, 36] on link "Vêtements" at bounding box center [232, 37] width 74 height 18
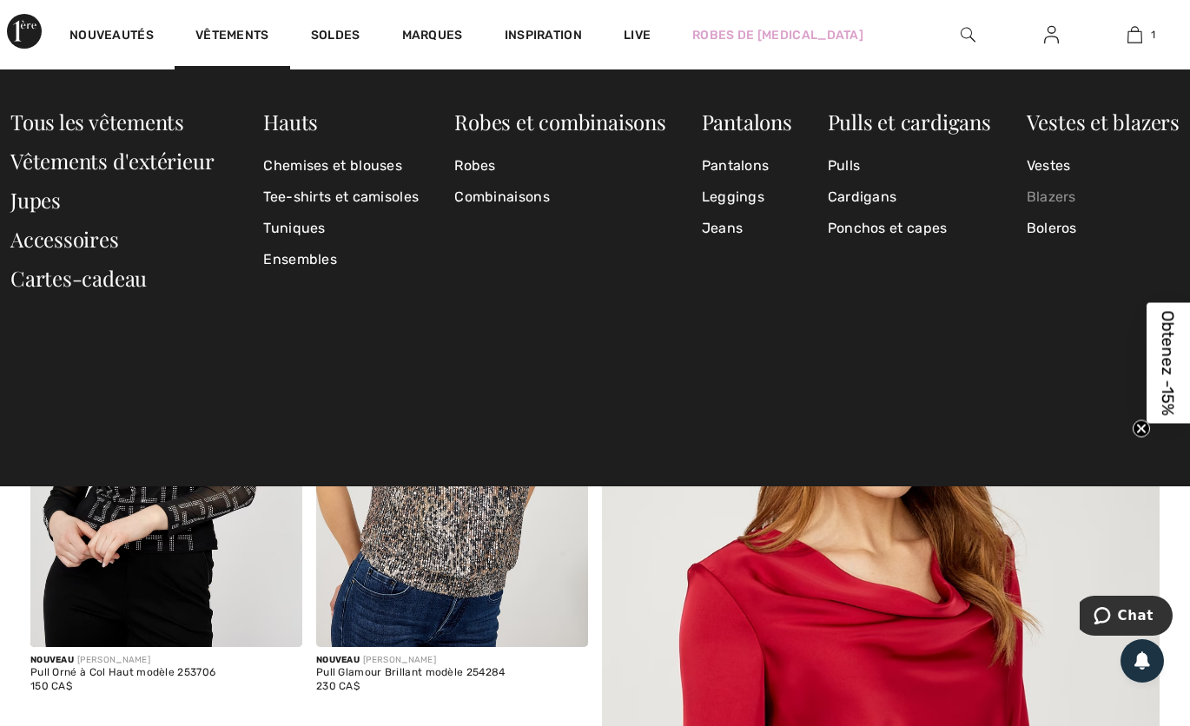
click at [1057, 208] on link "Blazers" at bounding box center [1103, 197] width 153 height 31
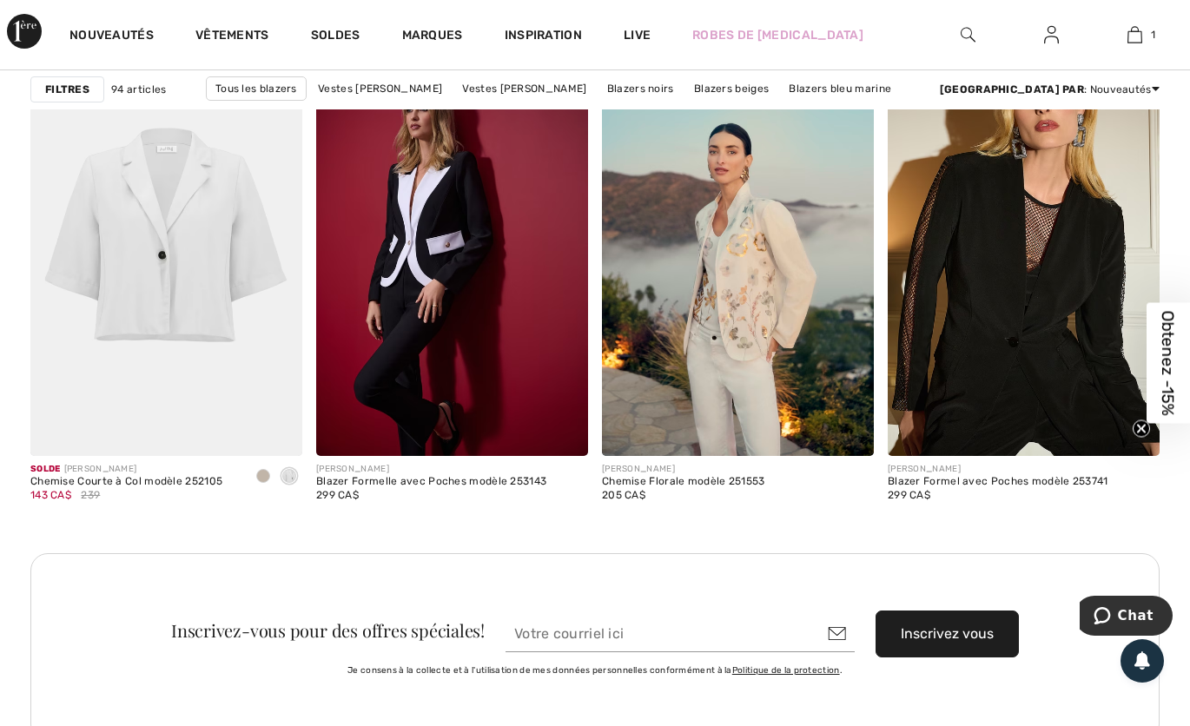
scroll to position [3430, 0]
click at [194, 303] on img at bounding box center [166, 251] width 272 height 408
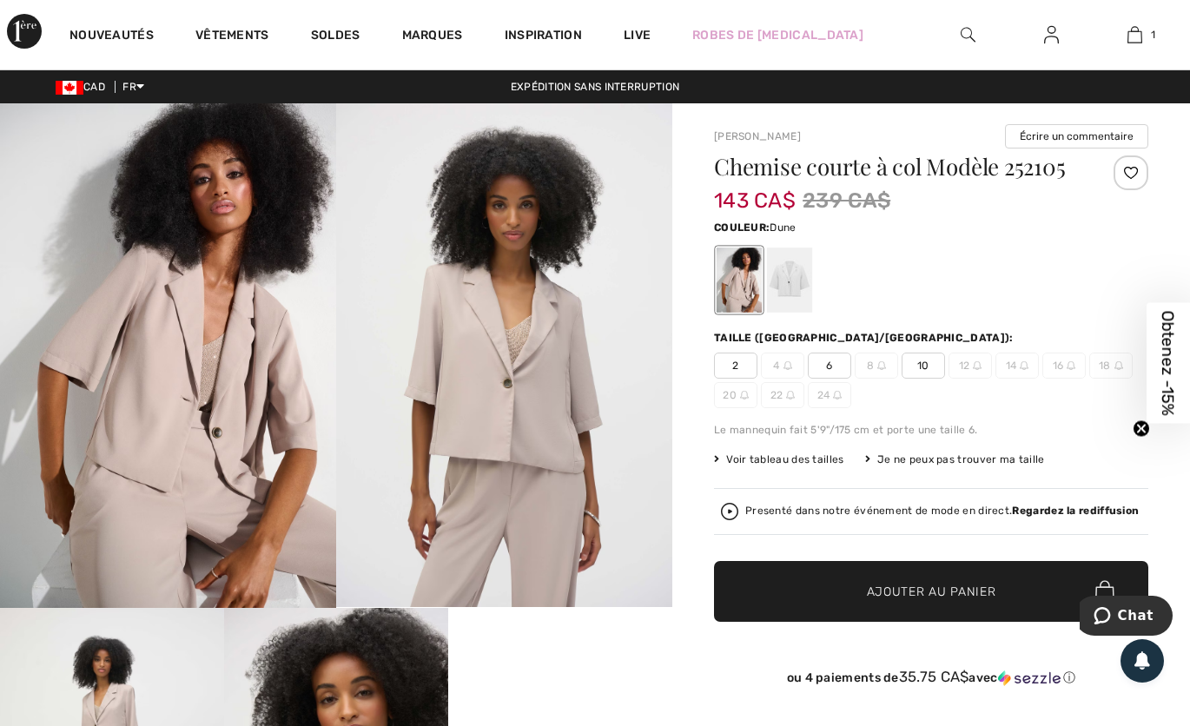
click at [782, 295] on div at bounding box center [789, 280] width 45 height 65
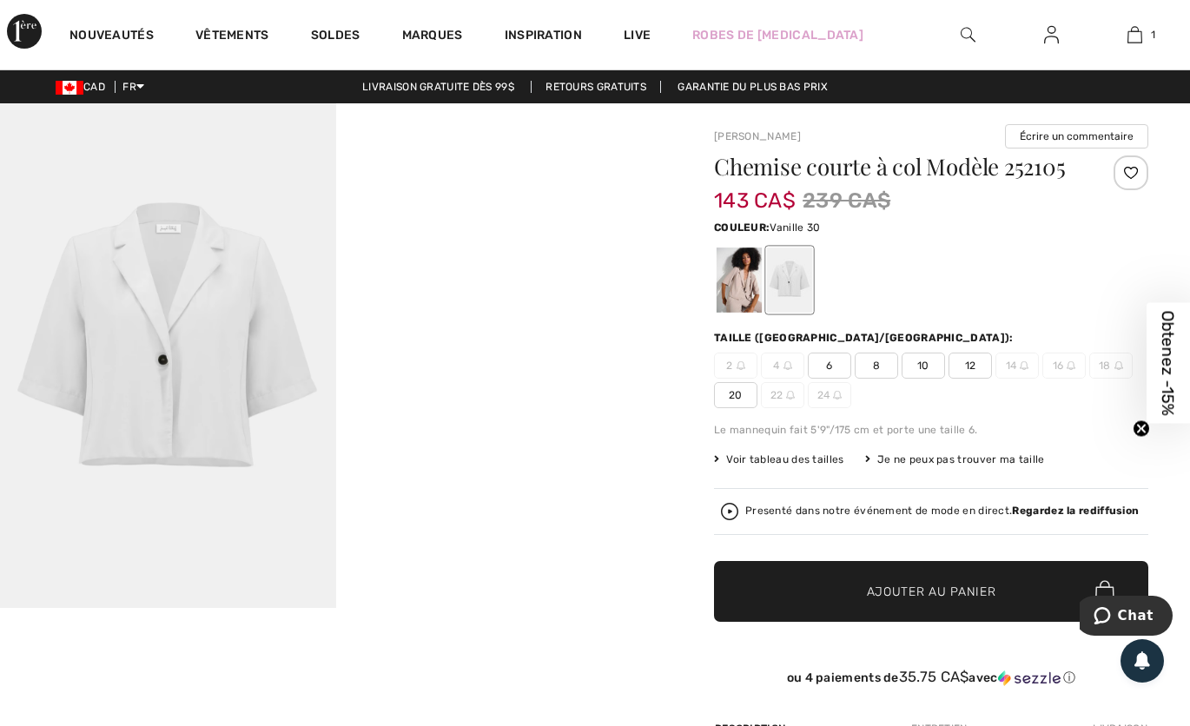
click at [269, 407] on img at bounding box center [168, 355] width 336 height 505
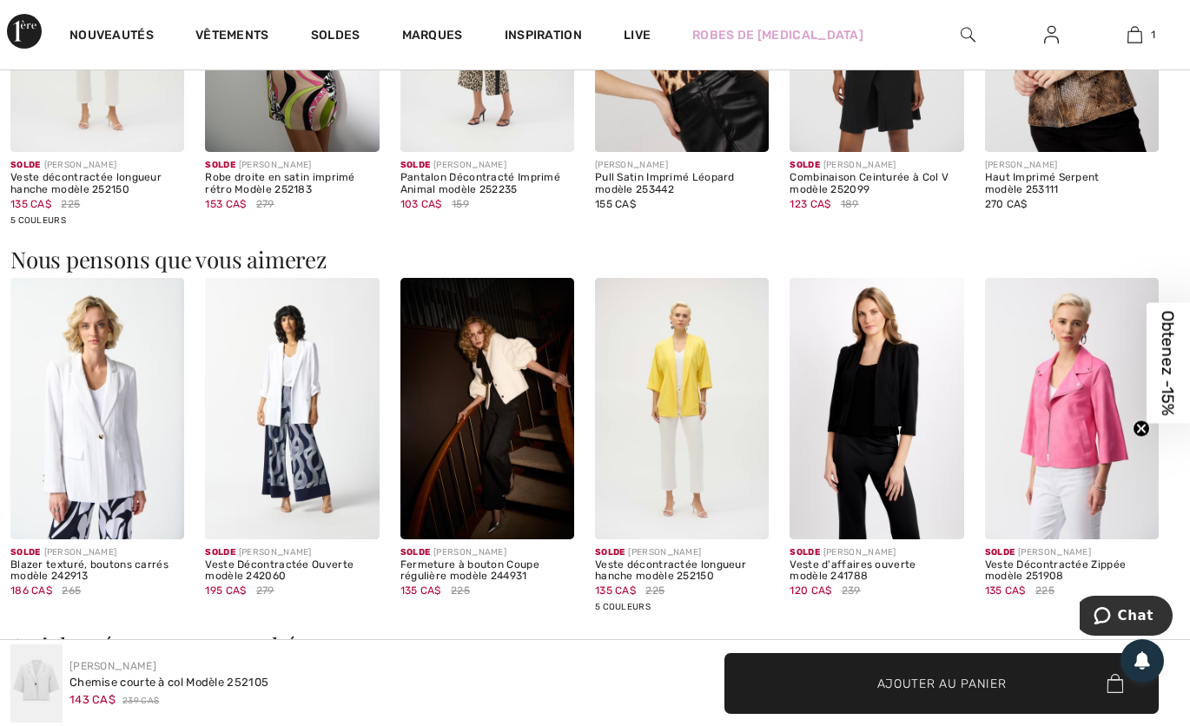
scroll to position [1319, 0]
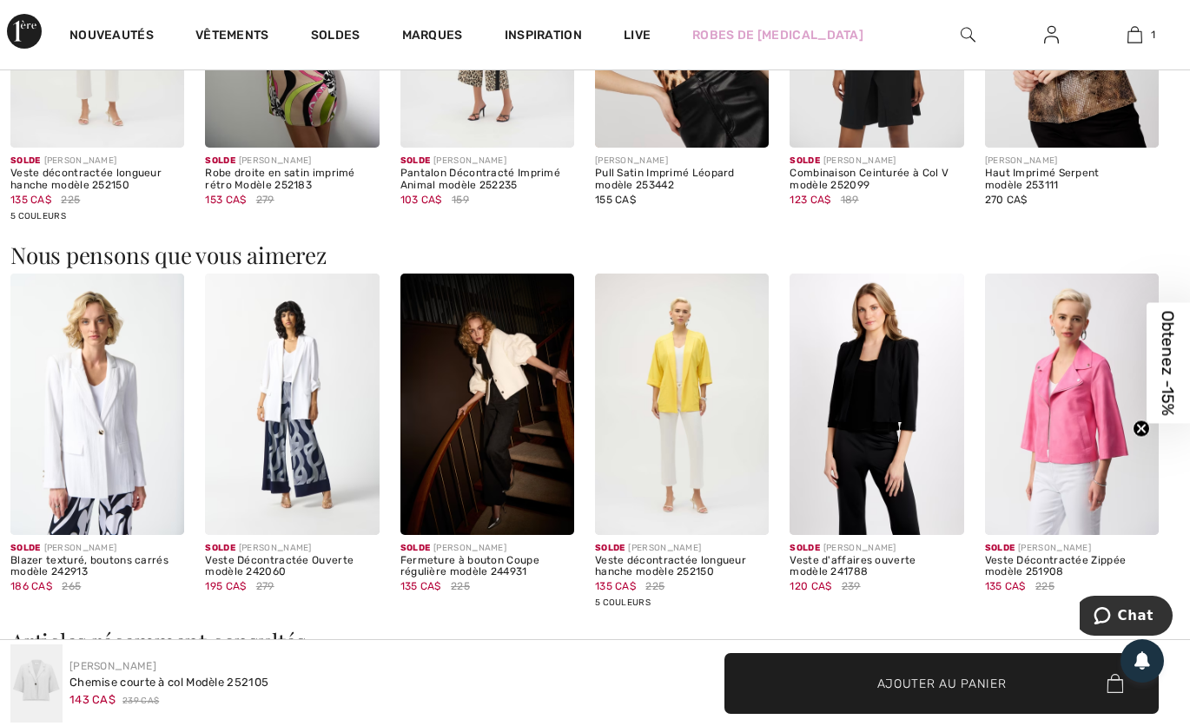
click at [334, 438] on img at bounding box center [292, 404] width 174 height 261
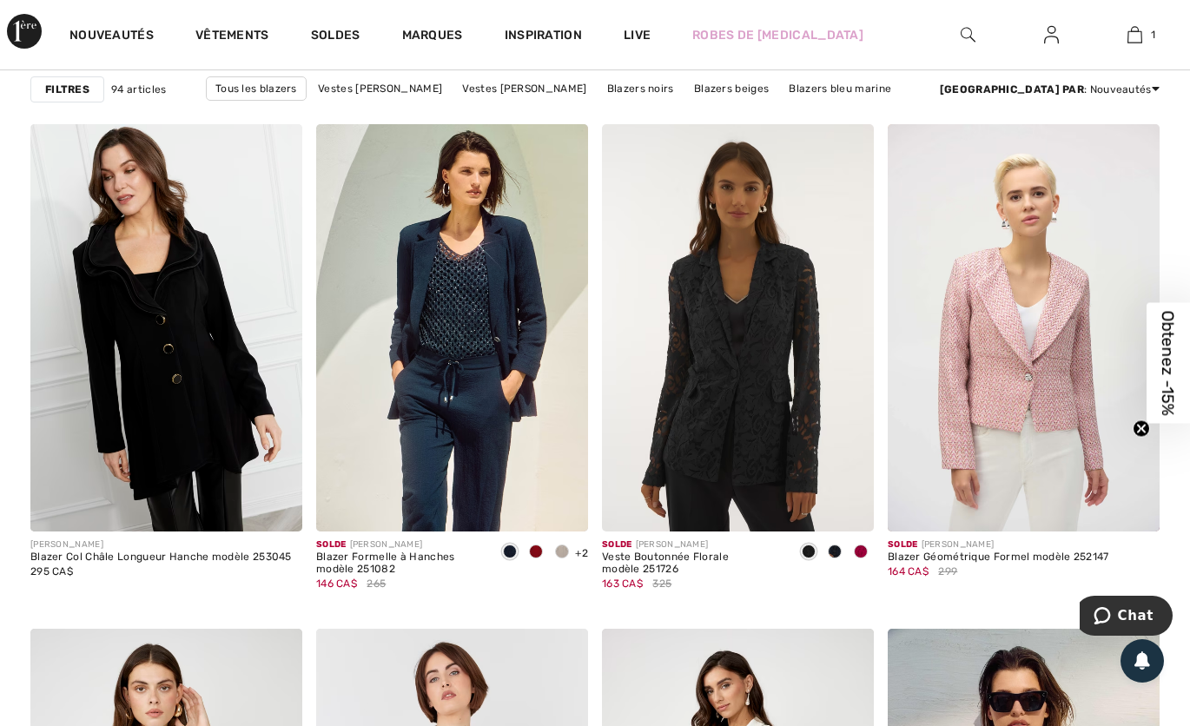
scroll to position [5101, 0]
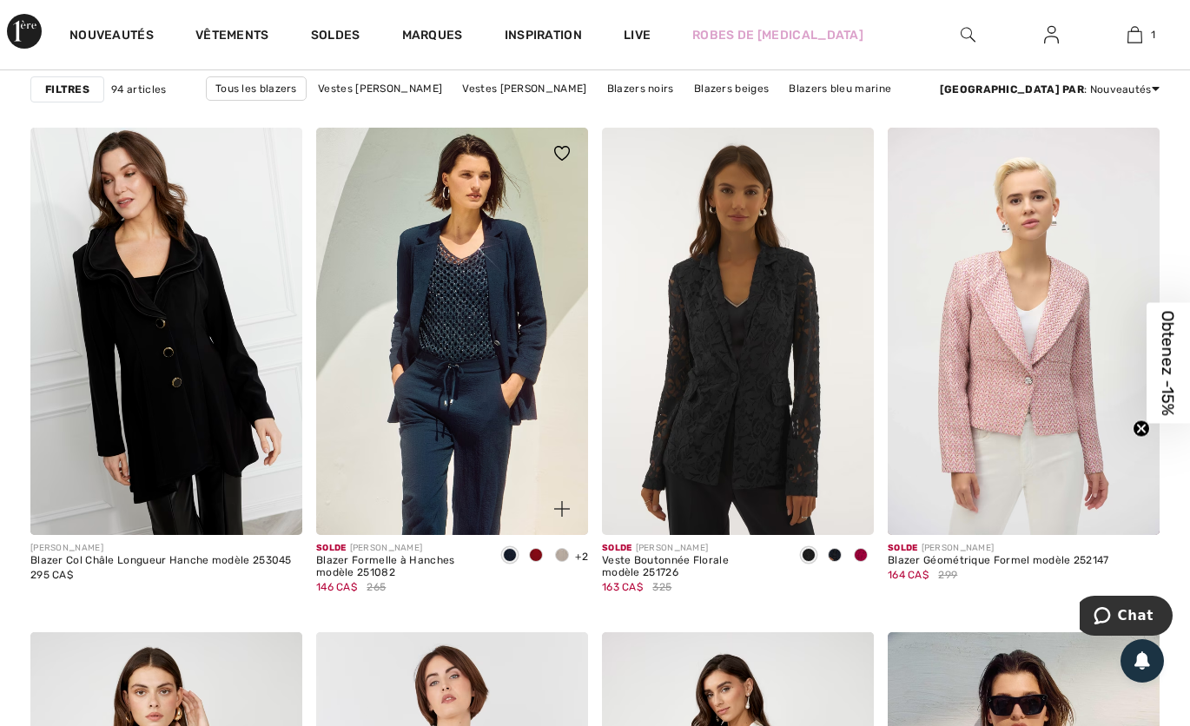
click at [488, 391] on img at bounding box center [452, 332] width 272 height 408
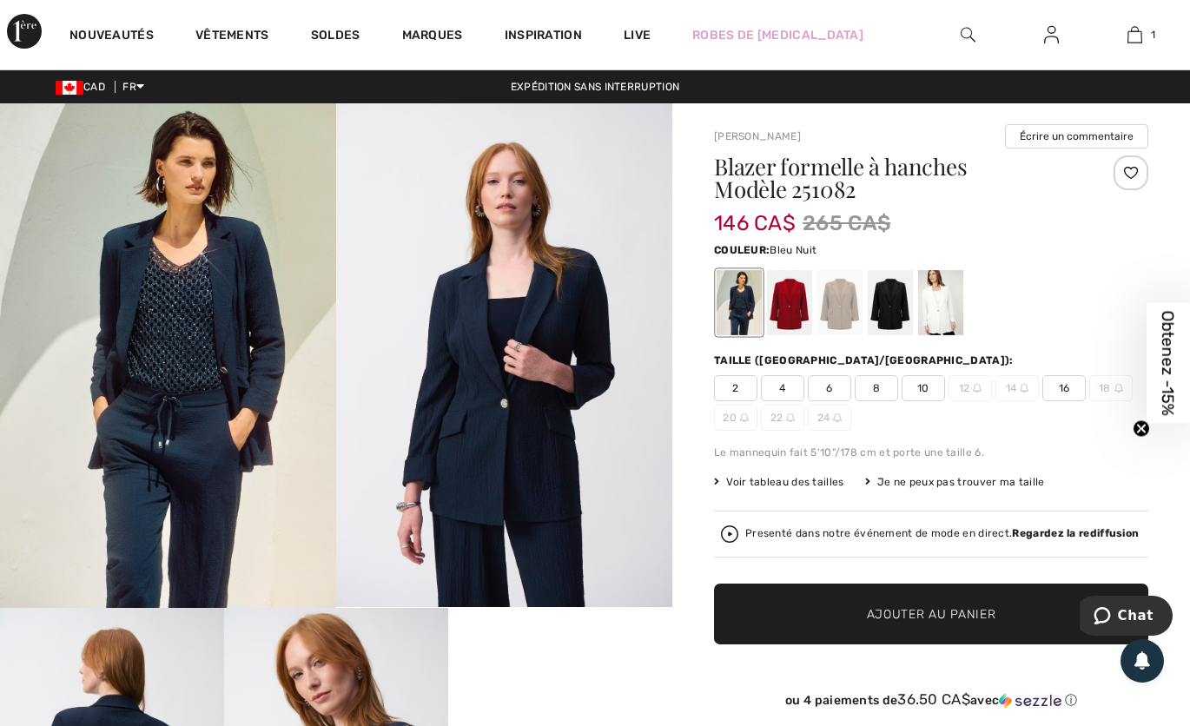
click at [894, 318] on div at bounding box center [890, 302] width 45 height 65
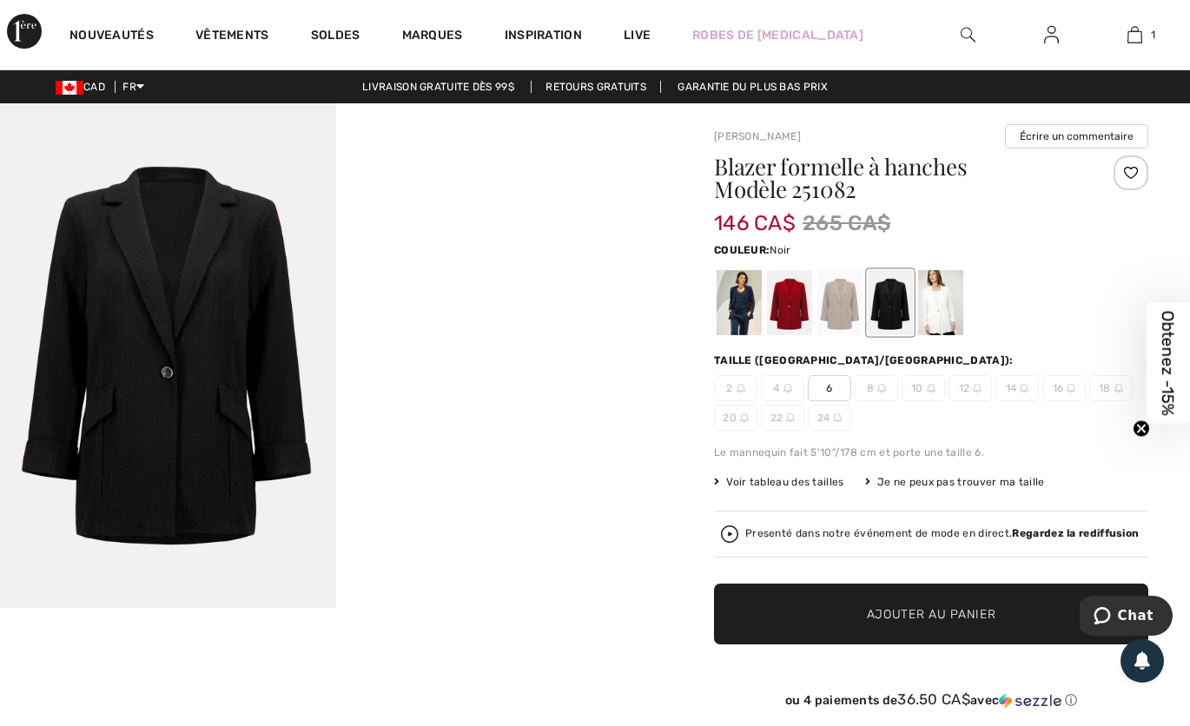
click at [950, 300] on div at bounding box center [940, 302] width 45 height 65
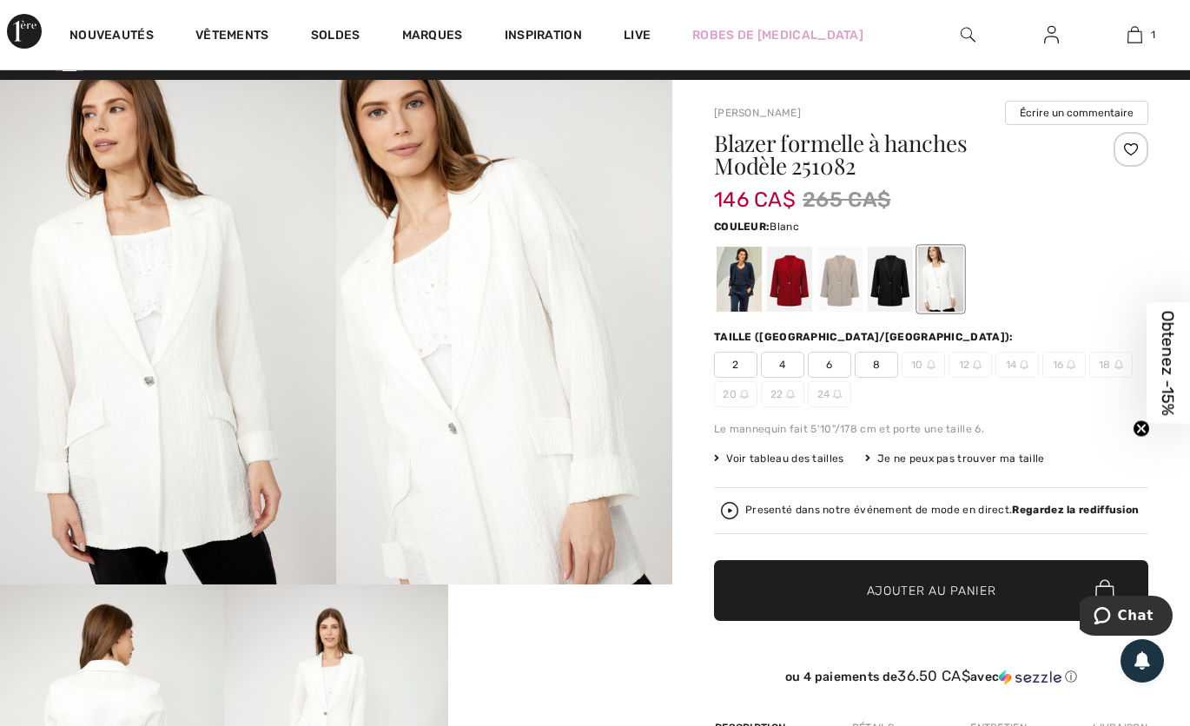
scroll to position [25, 0]
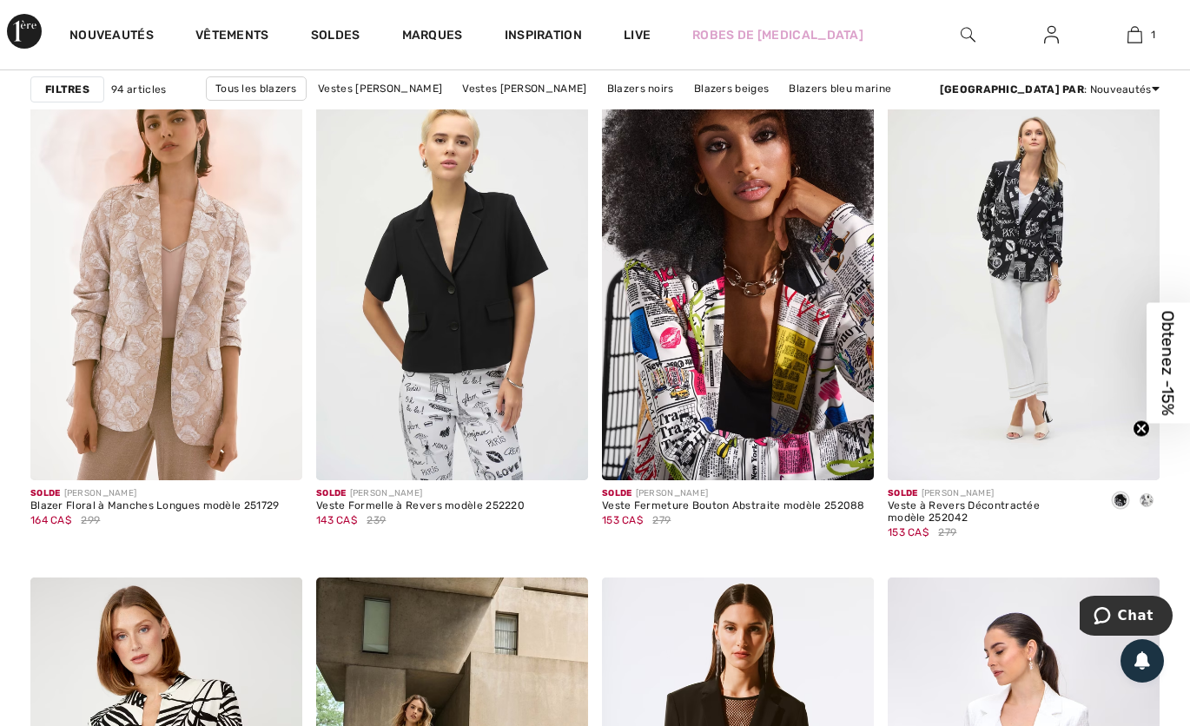
scroll to position [6348, 0]
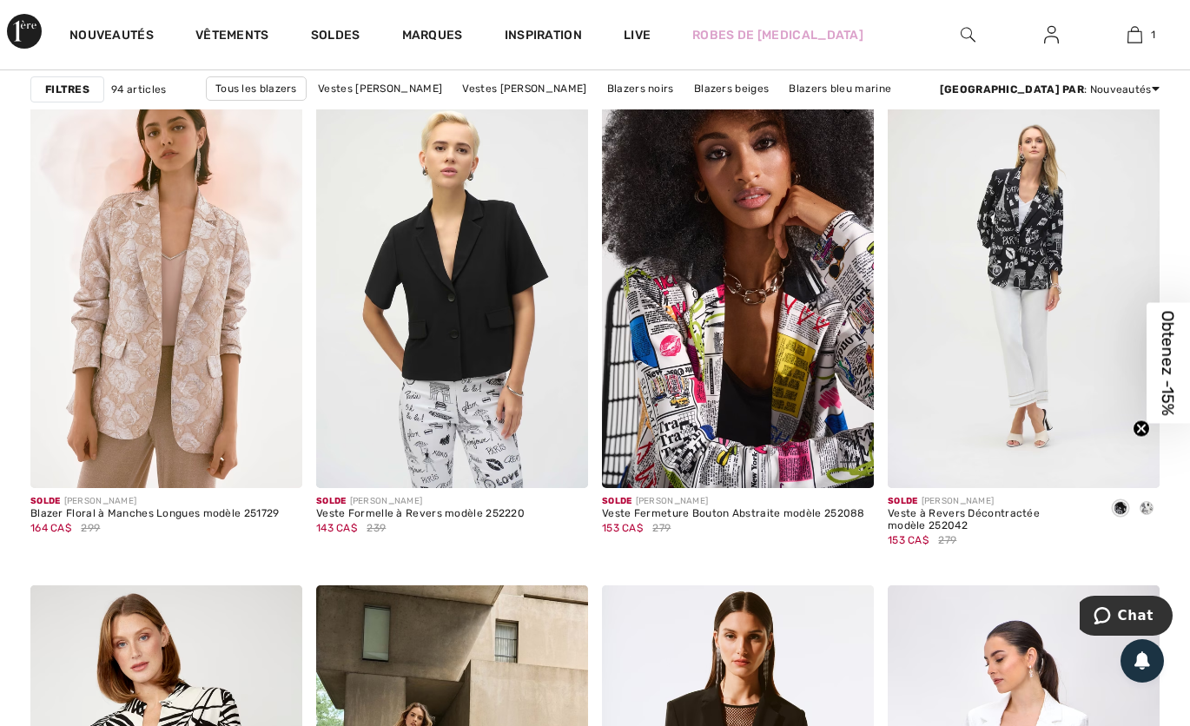
click at [789, 436] on img at bounding box center [738, 285] width 272 height 408
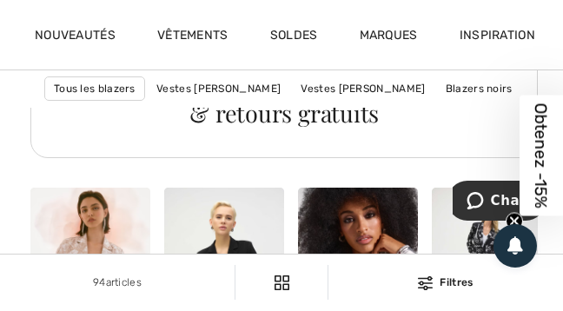
scroll to position [3624, 0]
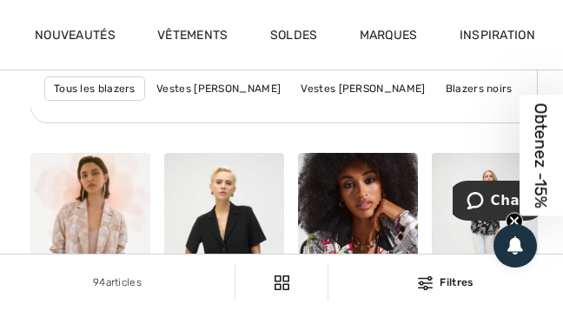
click at [436, 269] on div "94 articles Filtres" at bounding box center [281, 282] width 563 height 56
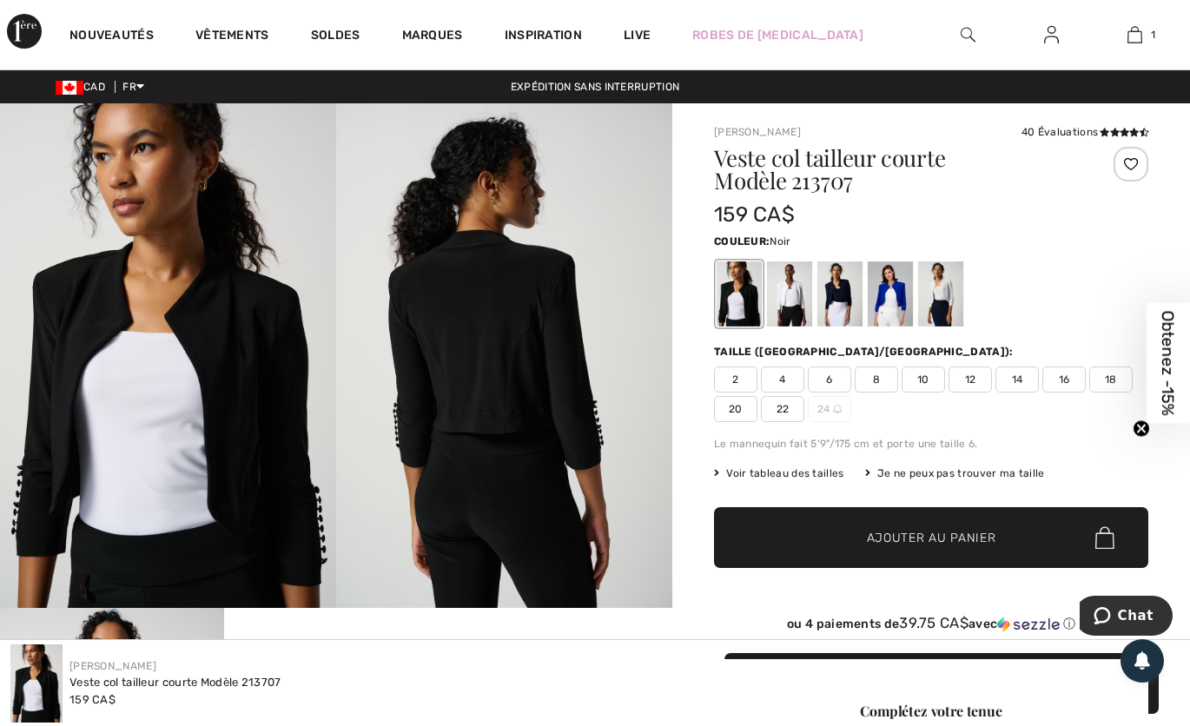
click at [10, 15] on img at bounding box center [24, 31] width 35 height 35
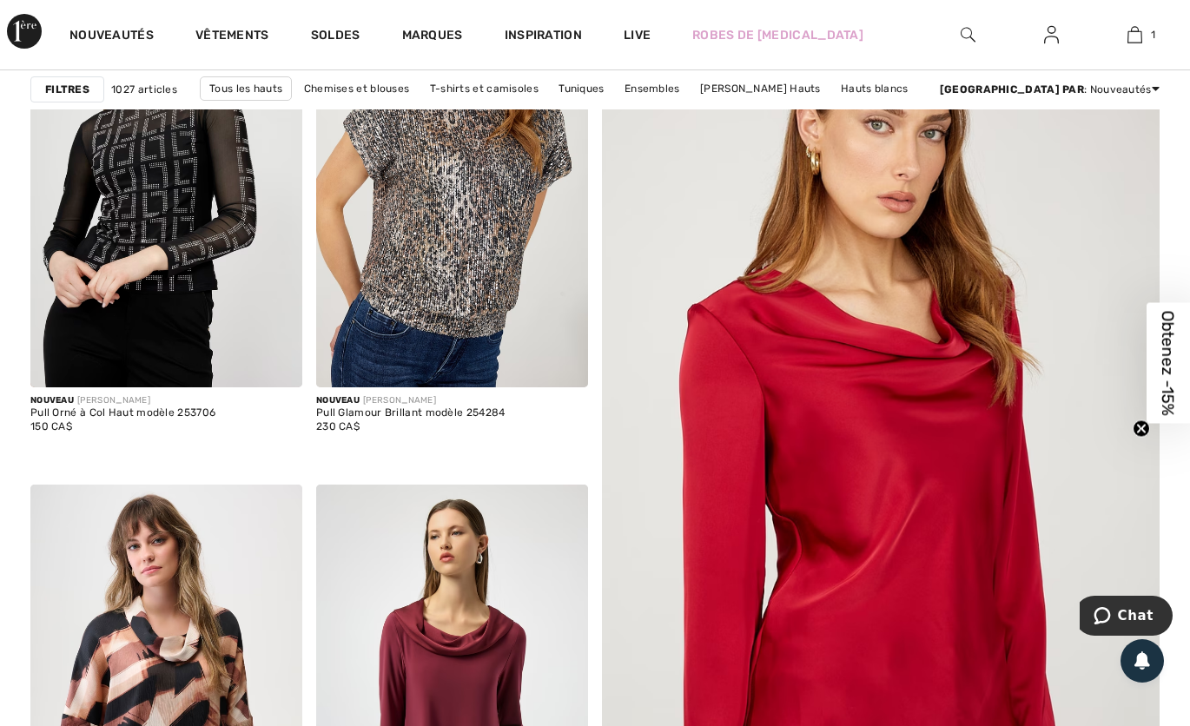
scroll to position [241, 0]
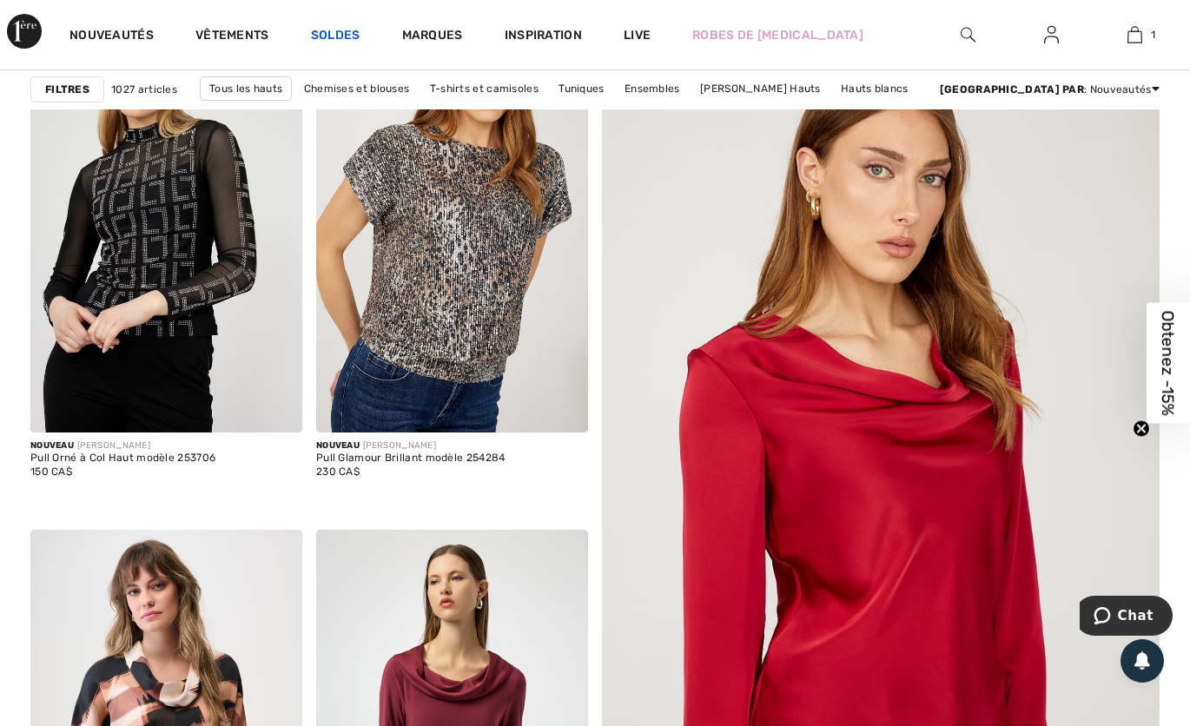
click at [335, 38] on link "Soldes" at bounding box center [336, 37] width 50 height 18
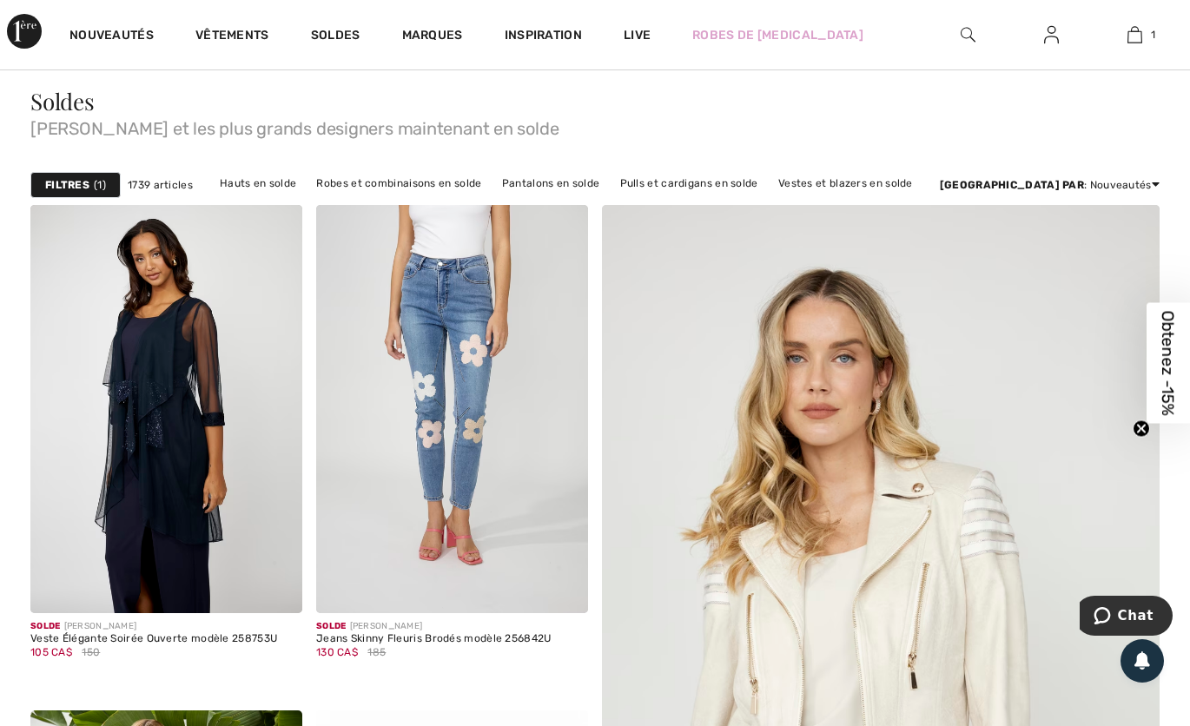
scroll to position [58, 0]
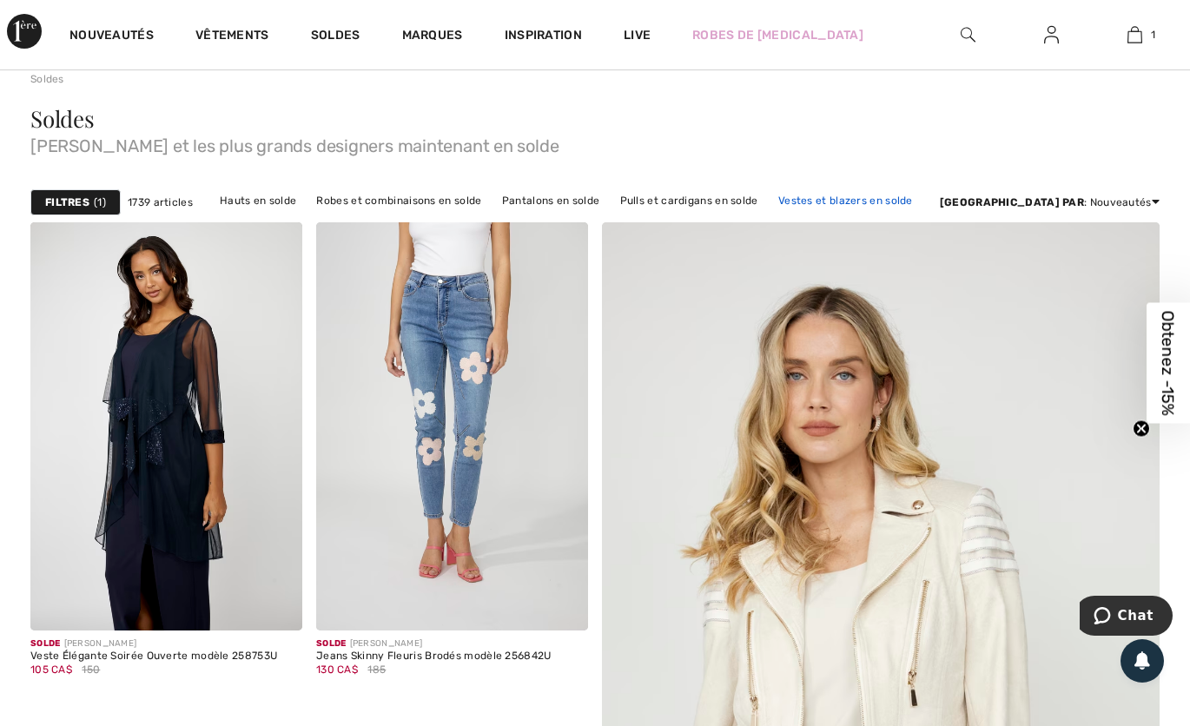
click at [895, 201] on link "Vestes et blazers en solde" at bounding box center [846, 200] width 152 height 23
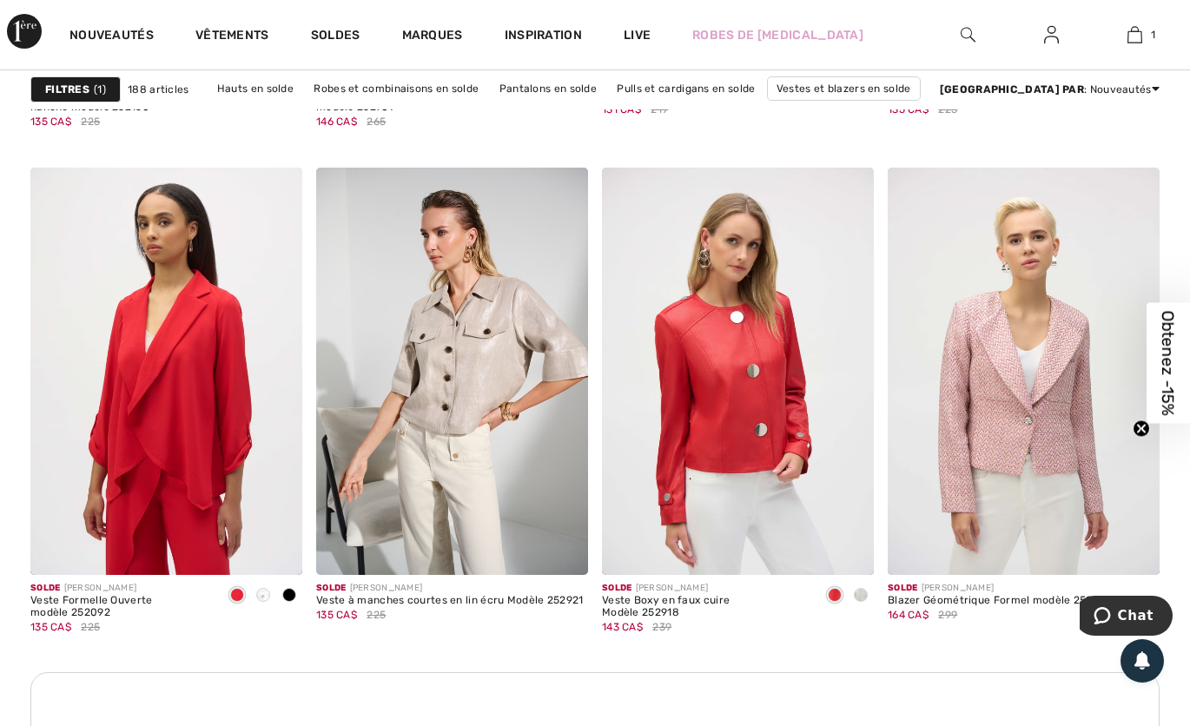
scroll to position [1605, 0]
click at [1083, 583] on div "Solde [PERSON_NAME]" at bounding box center [998, 587] width 221 height 13
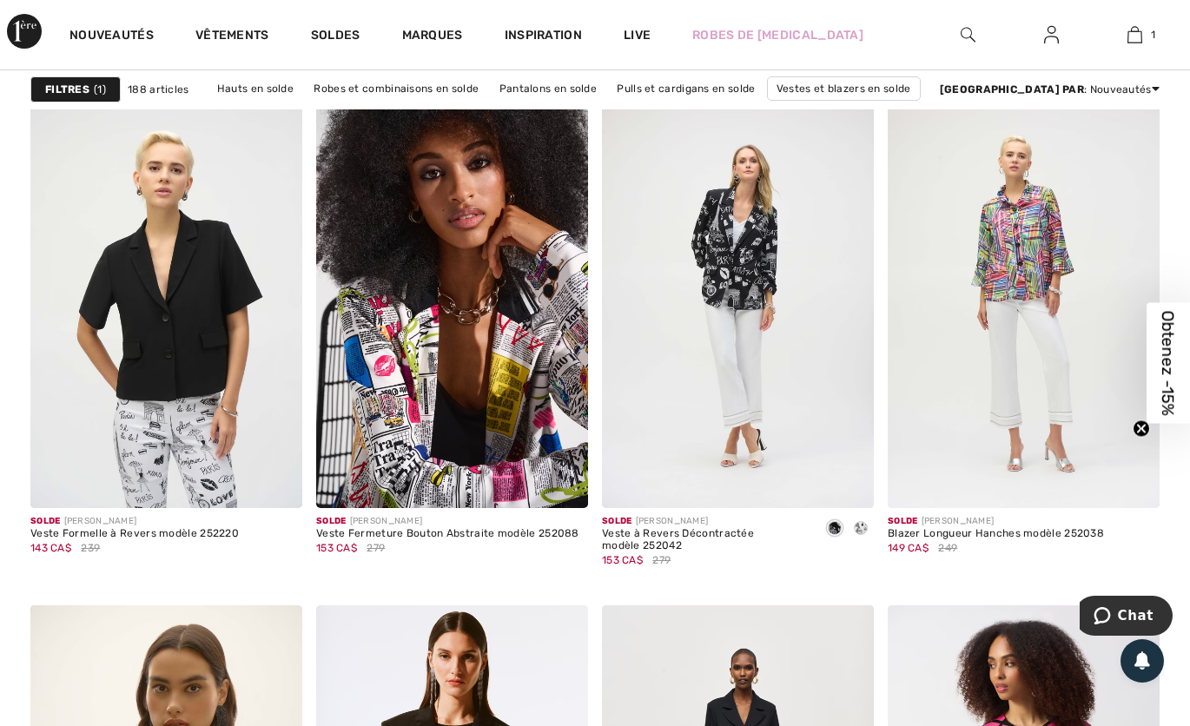
scroll to position [2882, 0]
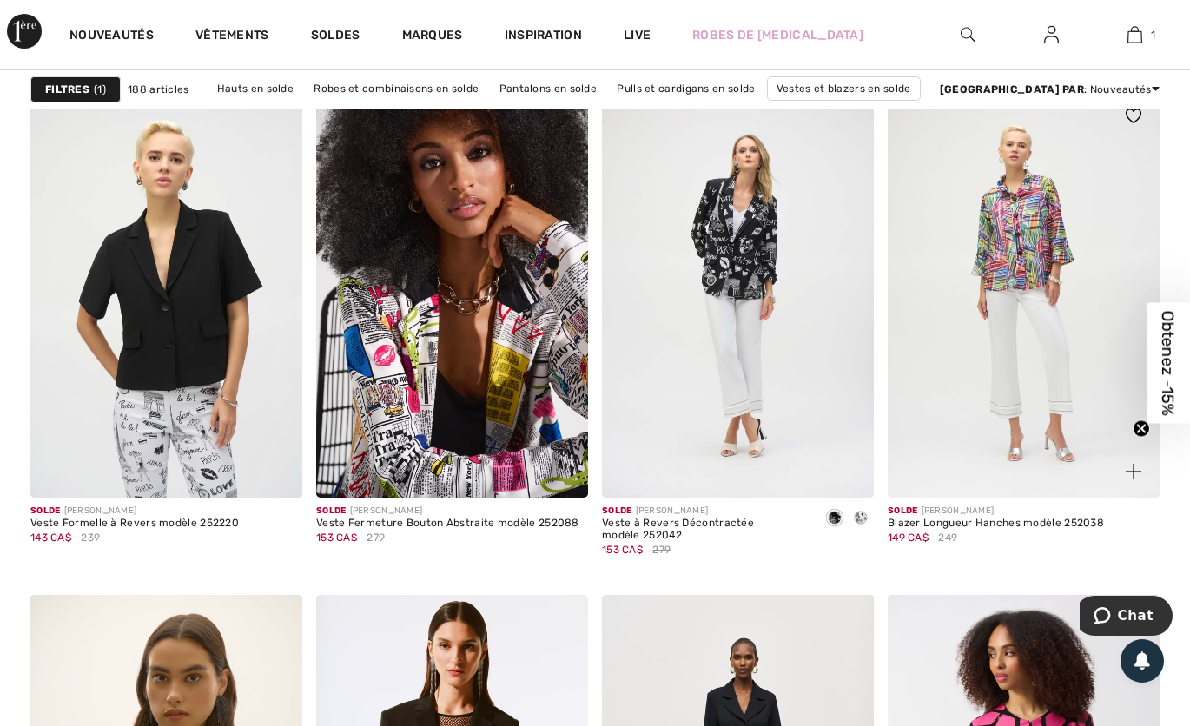
click at [1084, 484] on img at bounding box center [1024, 294] width 272 height 408
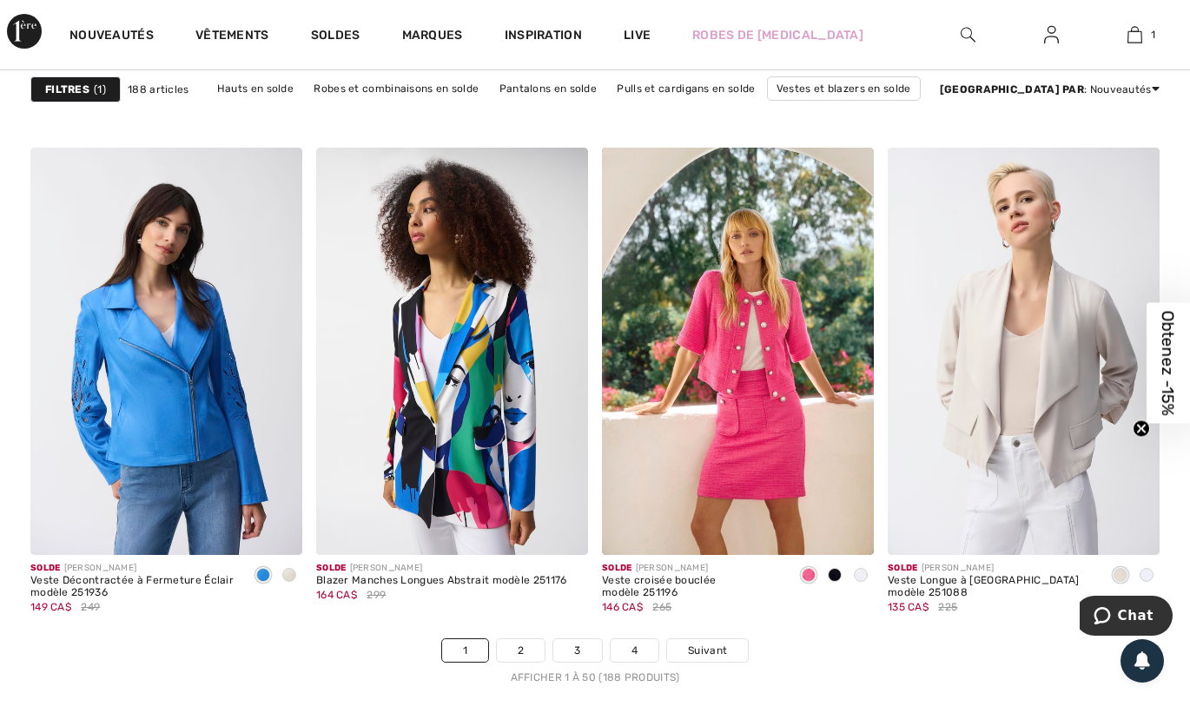
scroll to position [7293, 0]
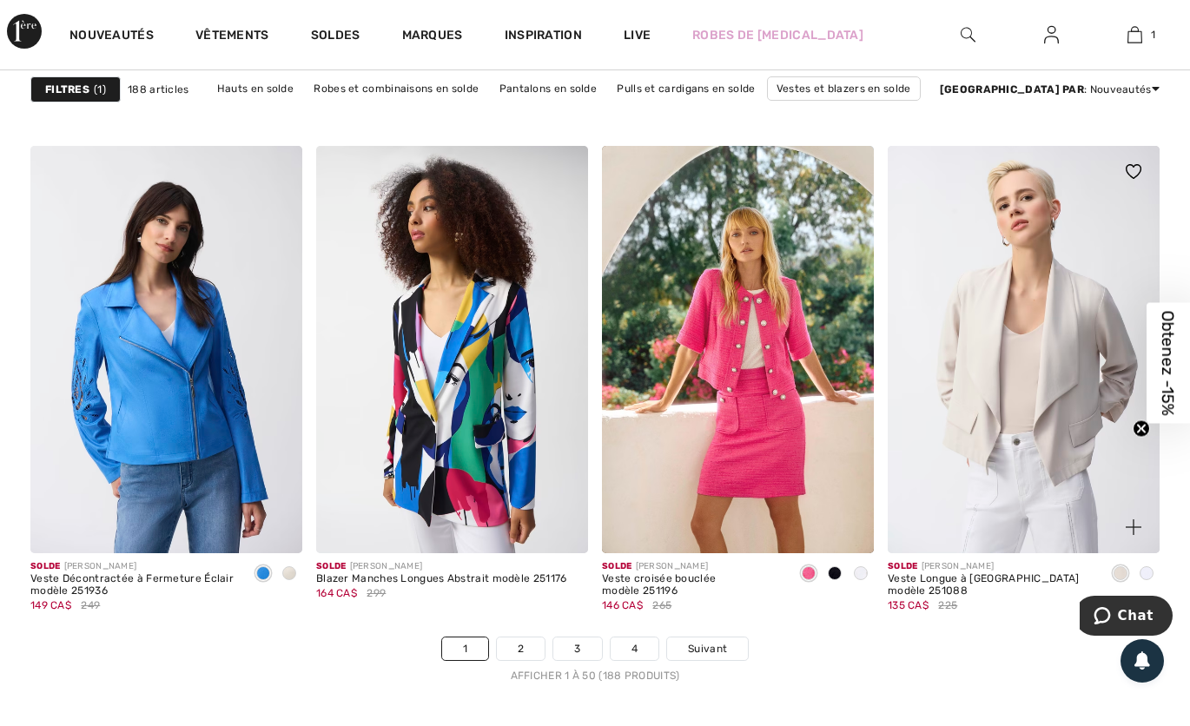
click at [1073, 449] on img at bounding box center [1024, 350] width 272 height 408
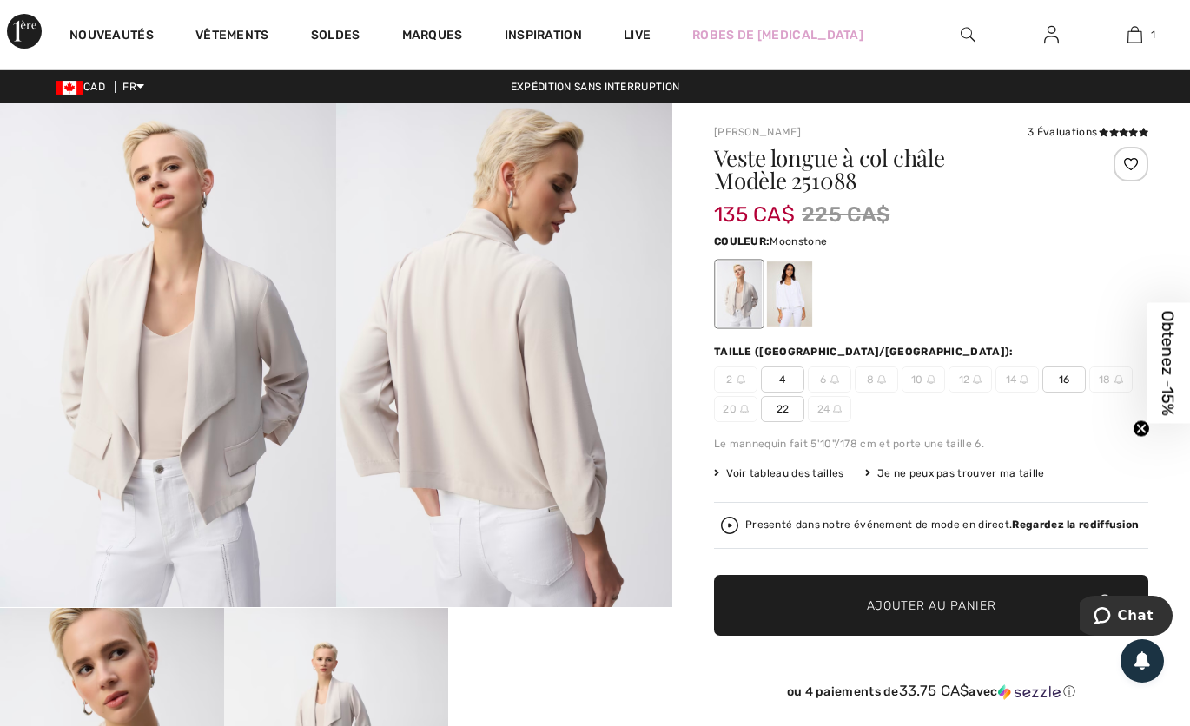
click at [781, 303] on div at bounding box center [789, 293] width 45 height 65
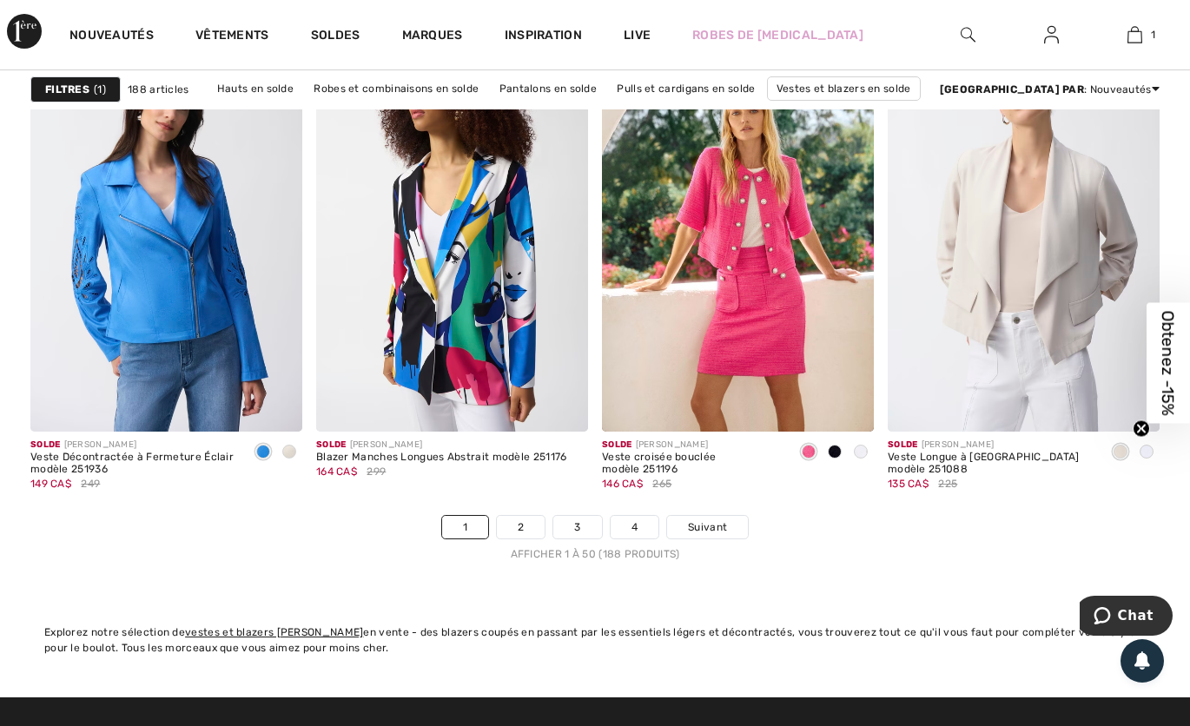
scroll to position [7410, 0]
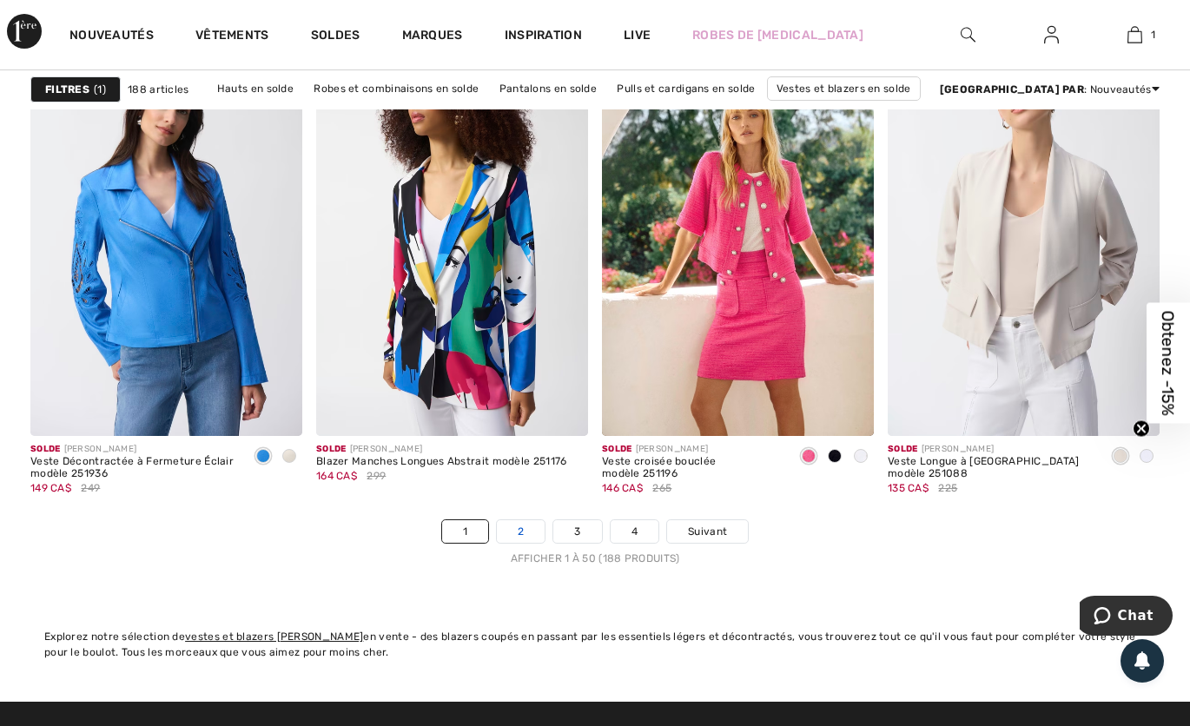
click at [532, 532] on link "2" at bounding box center [521, 531] width 48 height 23
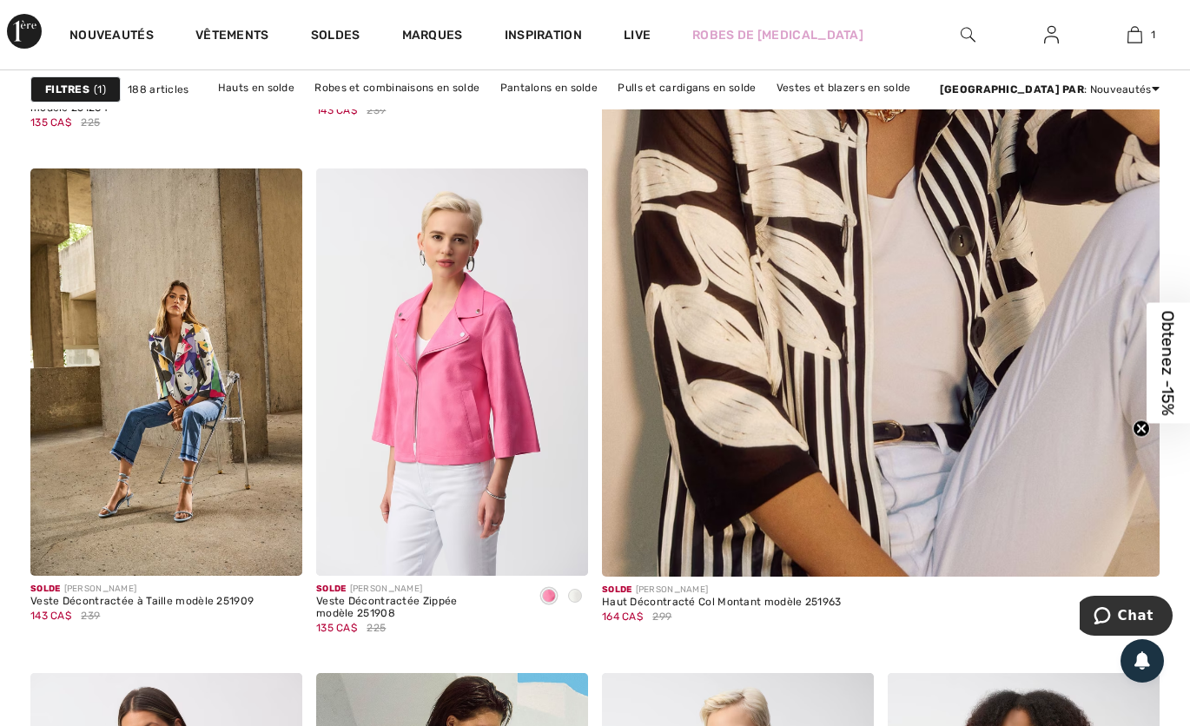
scroll to position [592, 0]
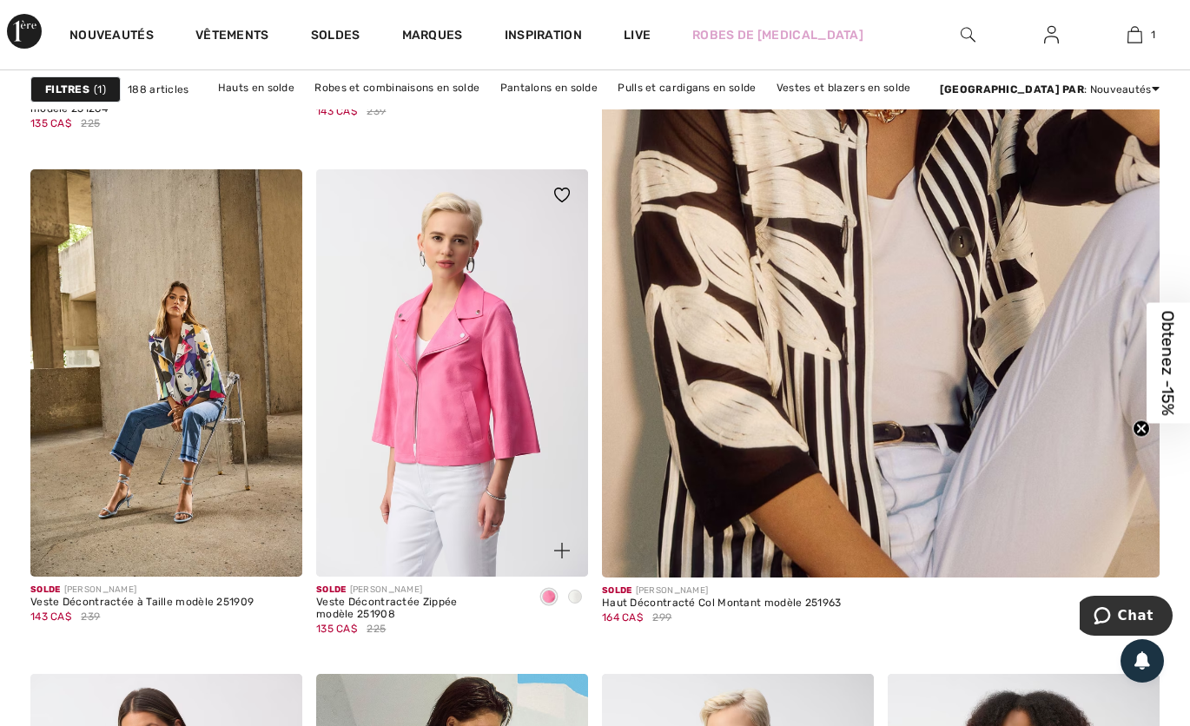
click at [492, 447] on img at bounding box center [452, 373] width 272 height 408
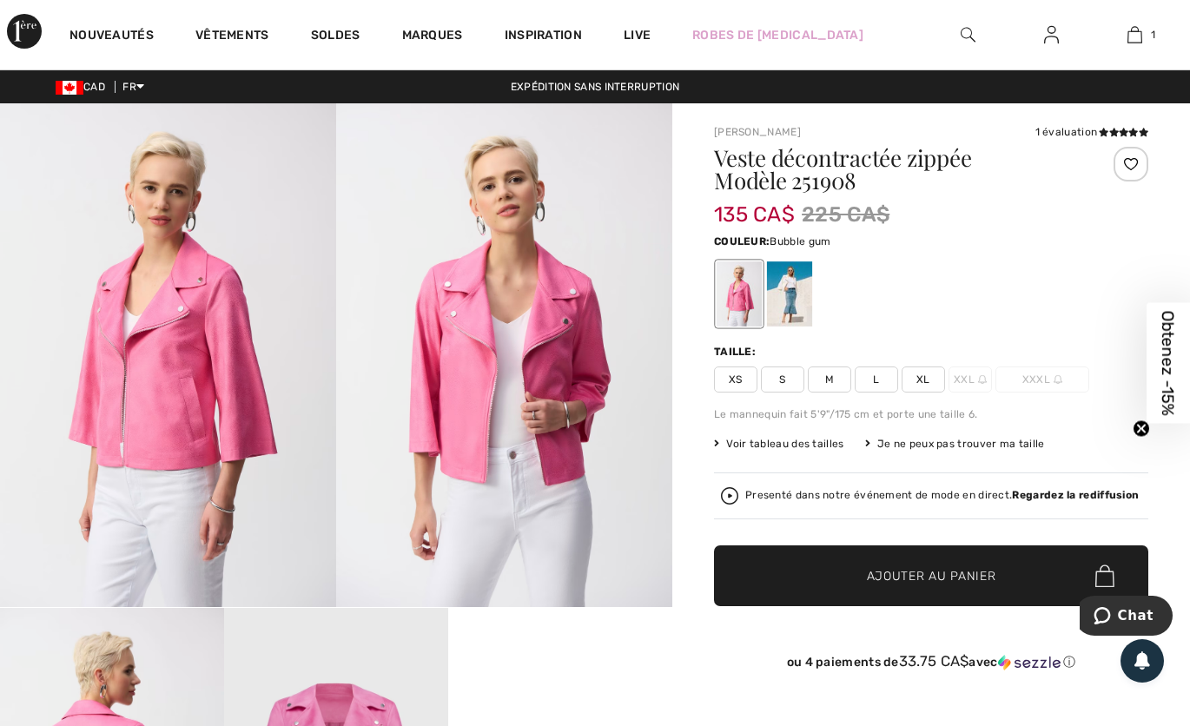
click at [789, 307] on div at bounding box center [789, 293] width 45 height 65
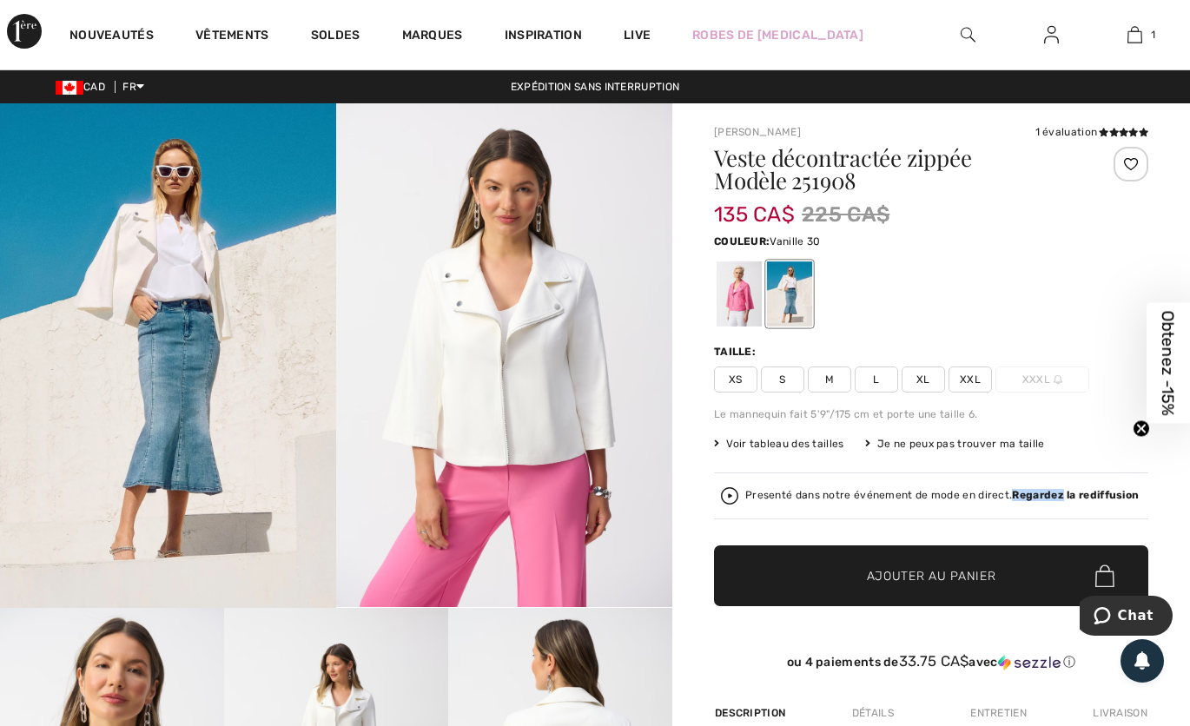
click at [553, 350] on img at bounding box center [504, 355] width 336 height 504
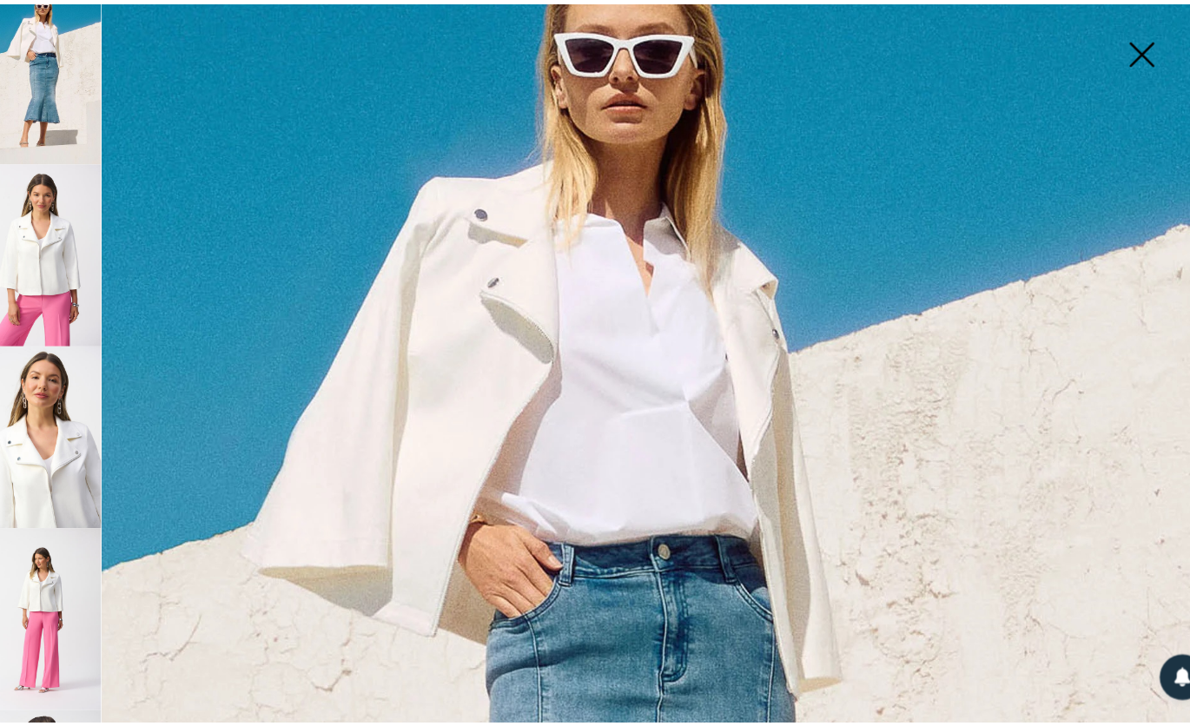
scroll to position [174, 0]
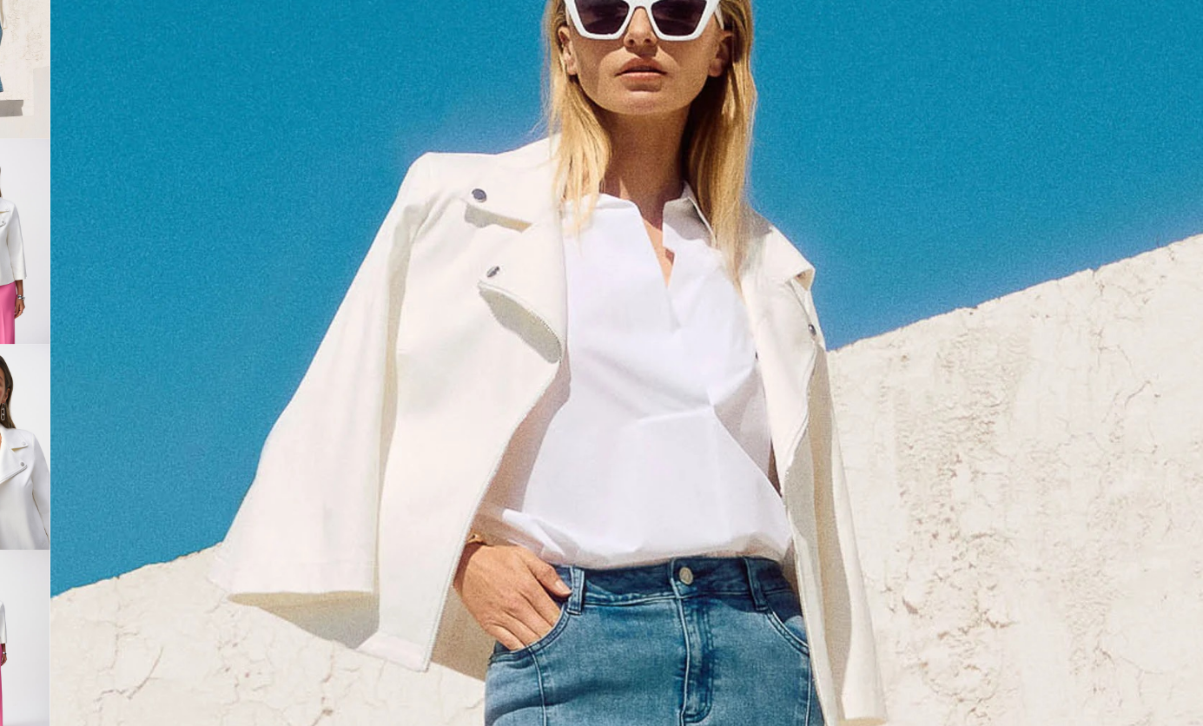
click at [976, 218] on img at bounding box center [601, 728] width 1203 height 1805
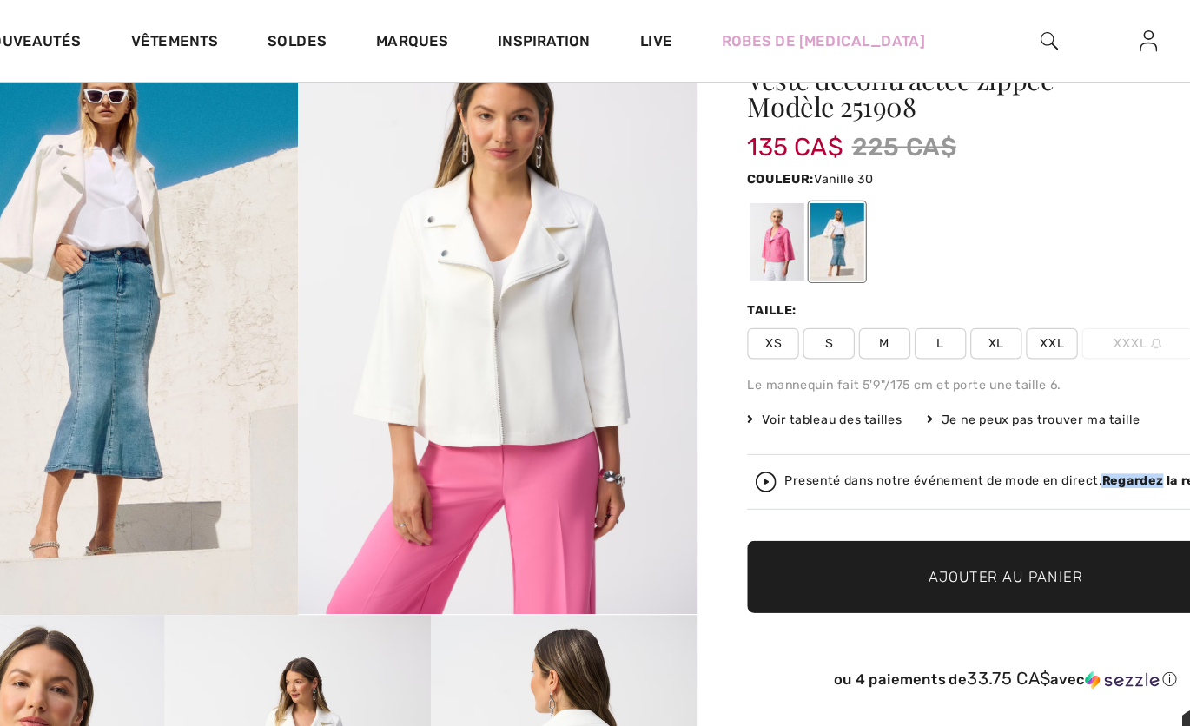
scroll to position [76, 0]
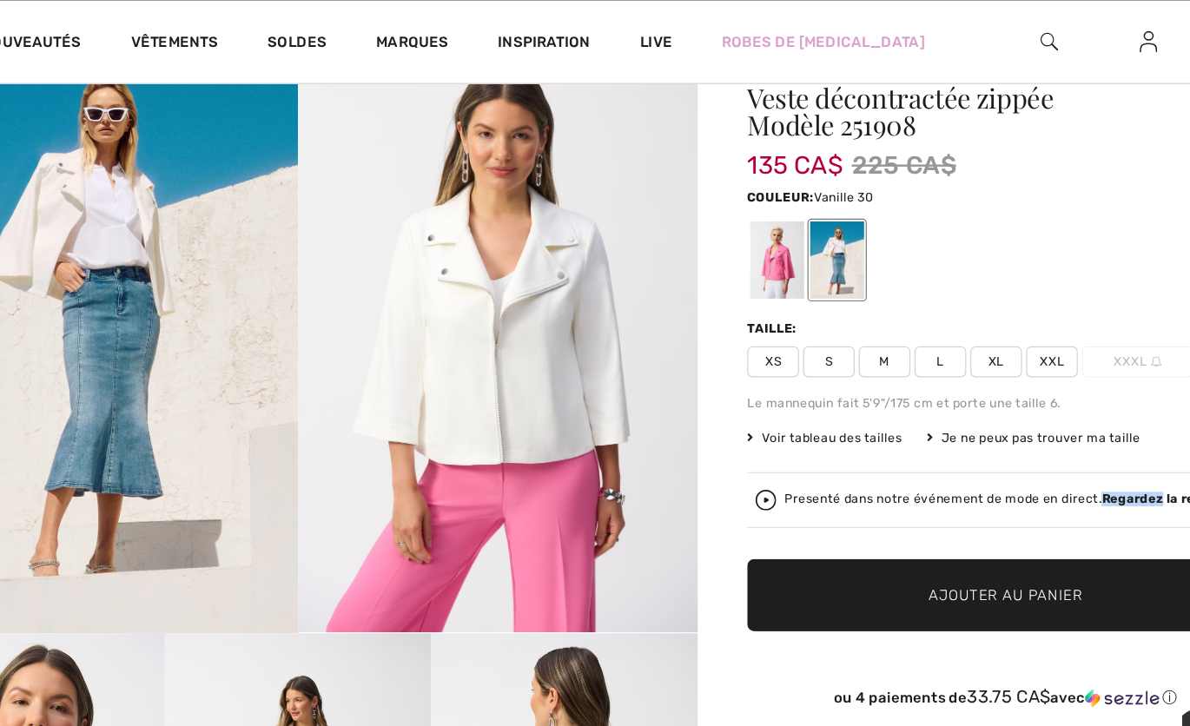
click at [829, 313] on span "M" at bounding box center [829, 304] width 43 height 26
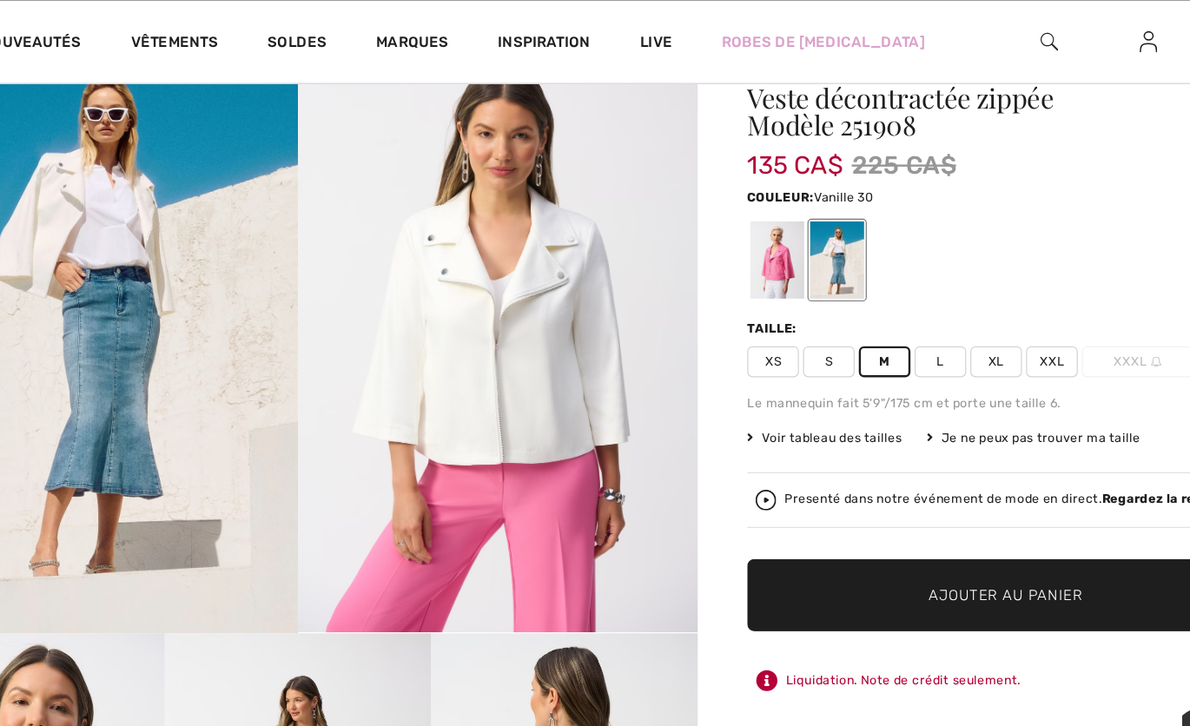
click at [994, 506] on span "Ajouter au panier" at bounding box center [931, 501] width 129 height 18
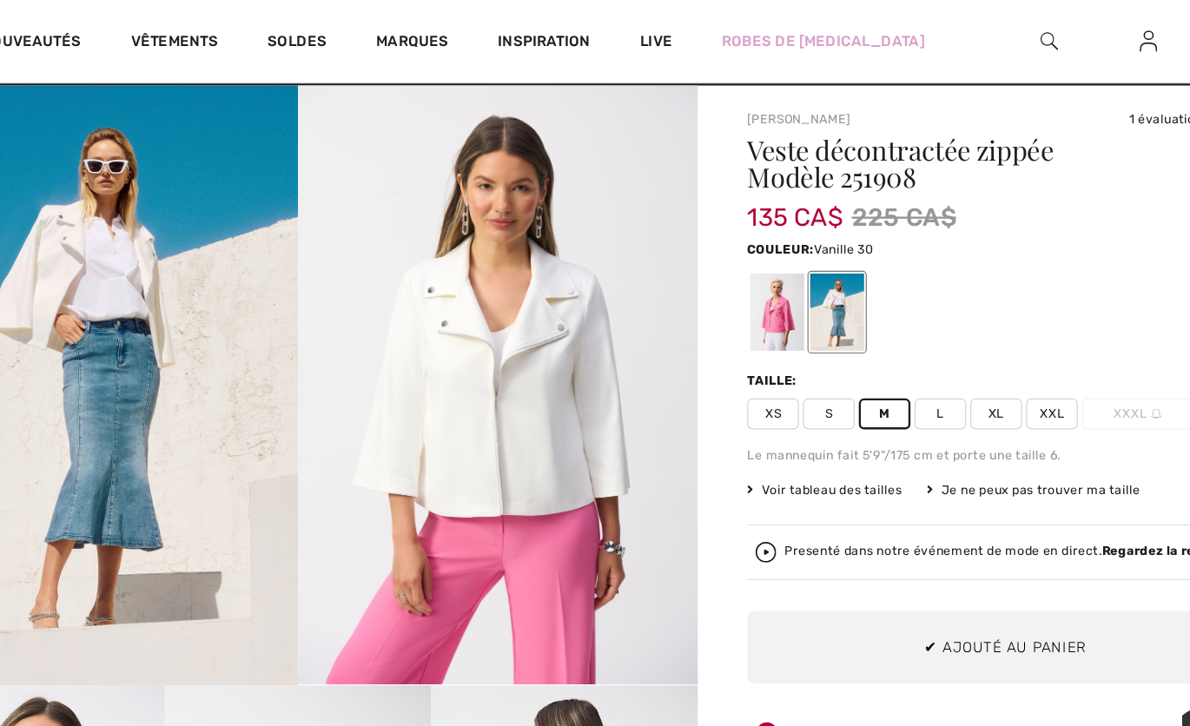
scroll to position [0, 0]
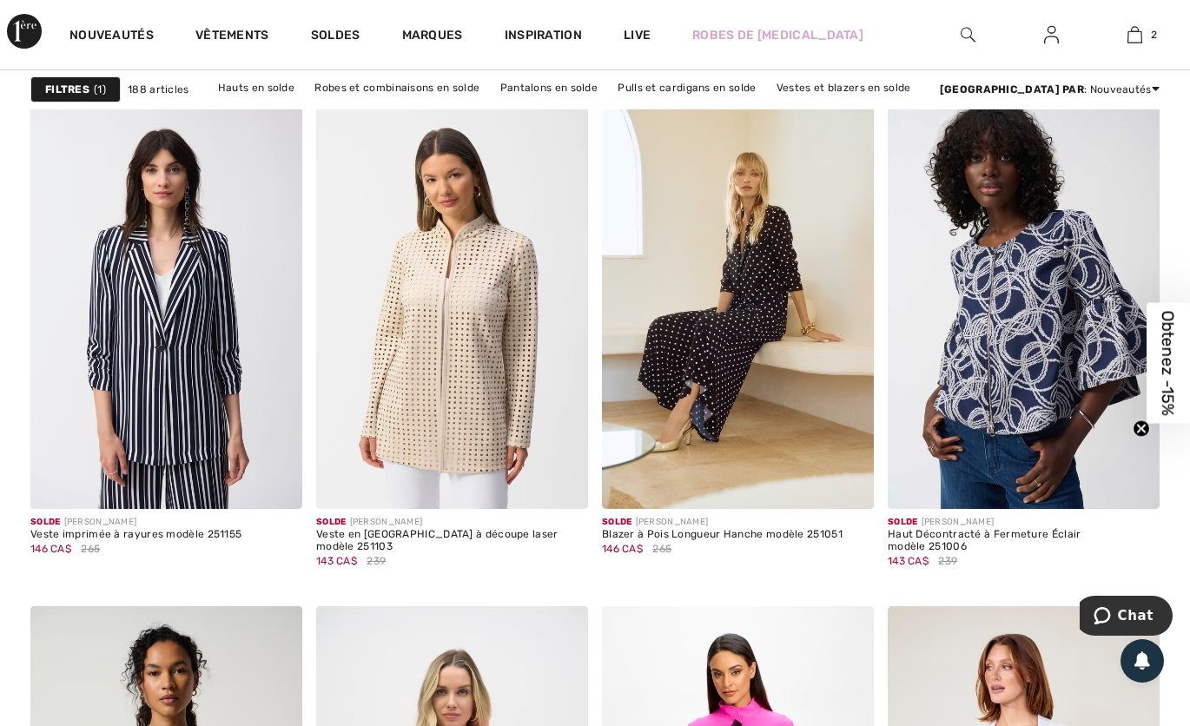
scroll to position [2870, 0]
